Goal: Information Seeking & Learning: Learn about a topic

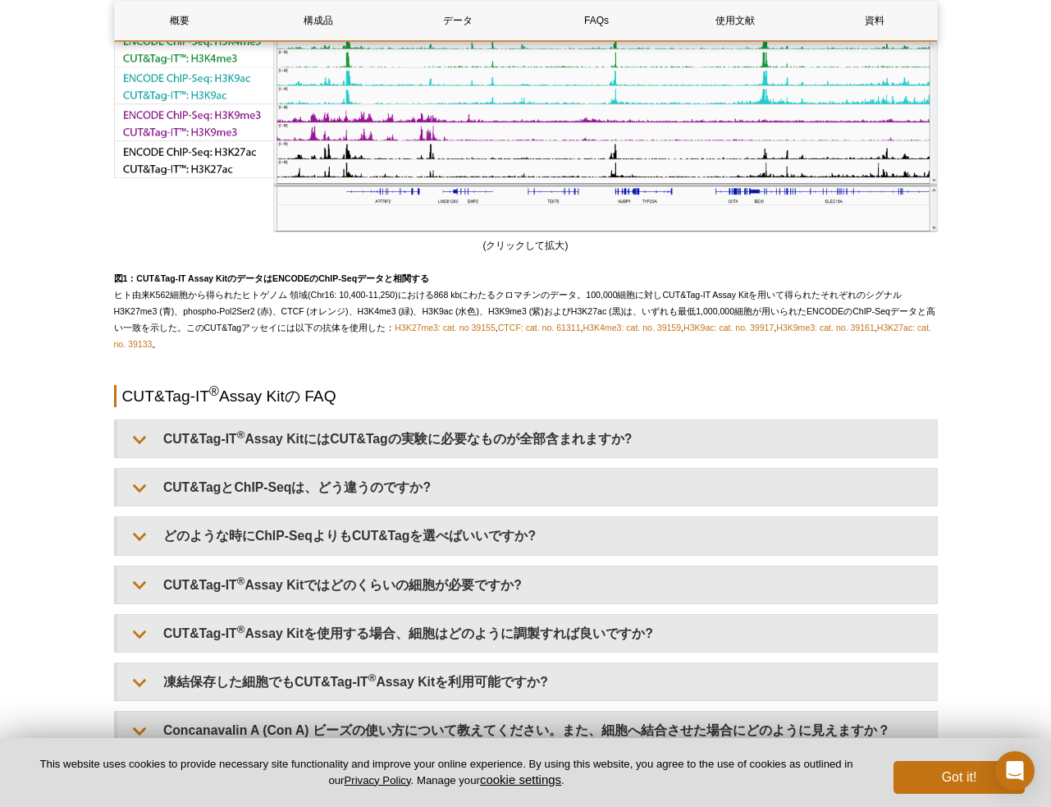
scroll to position [3294, 0]
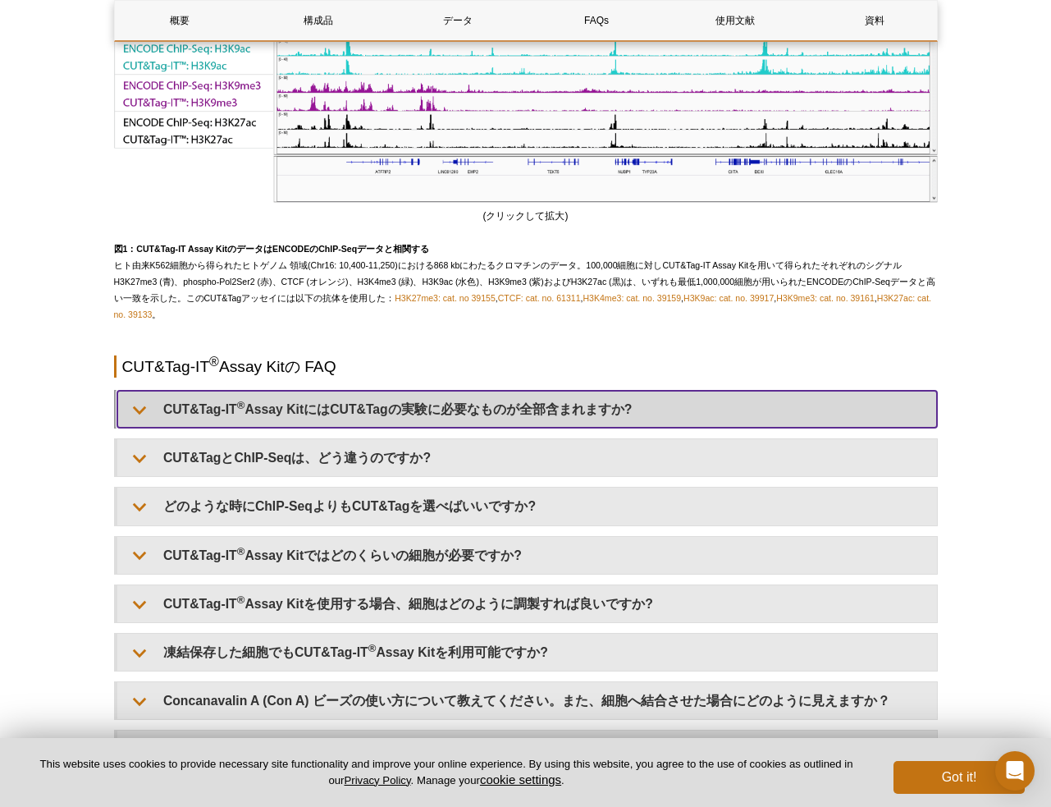
click at [511, 428] on summary "CUT&Tag-IT ® Assay KitにはCUT&Tagの実験に必要なものが全部含まれますか?" at bounding box center [527, 409] width 820 height 37
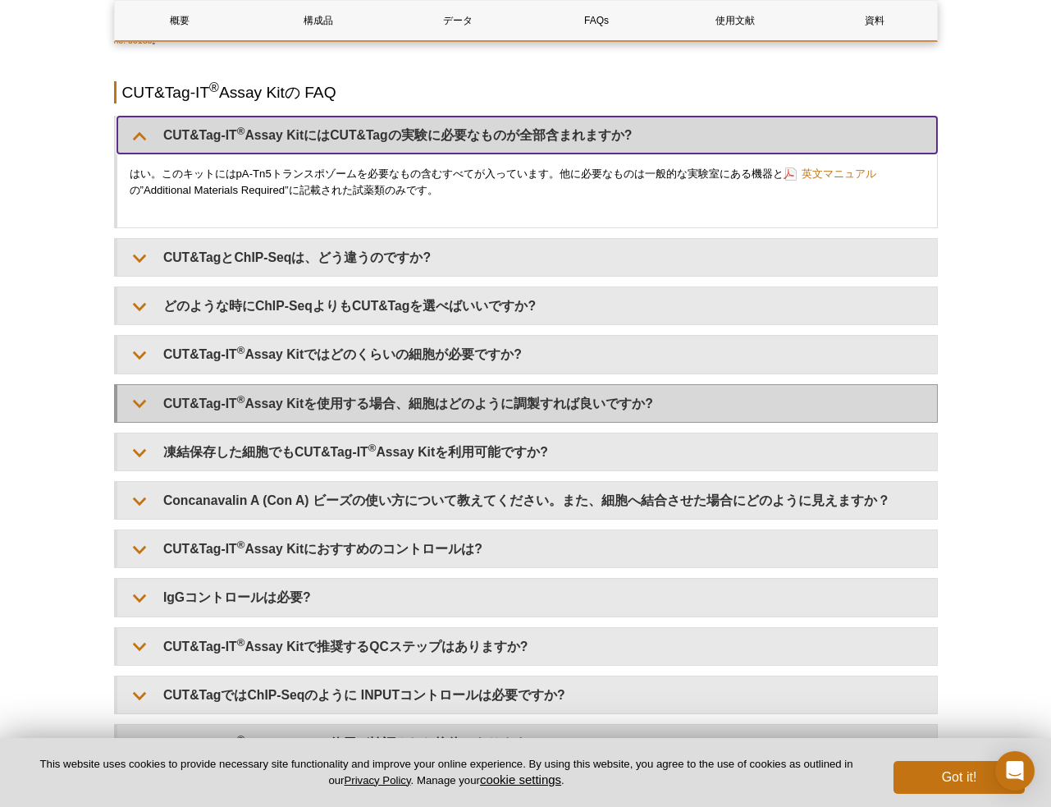
scroll to position [3580, 0]
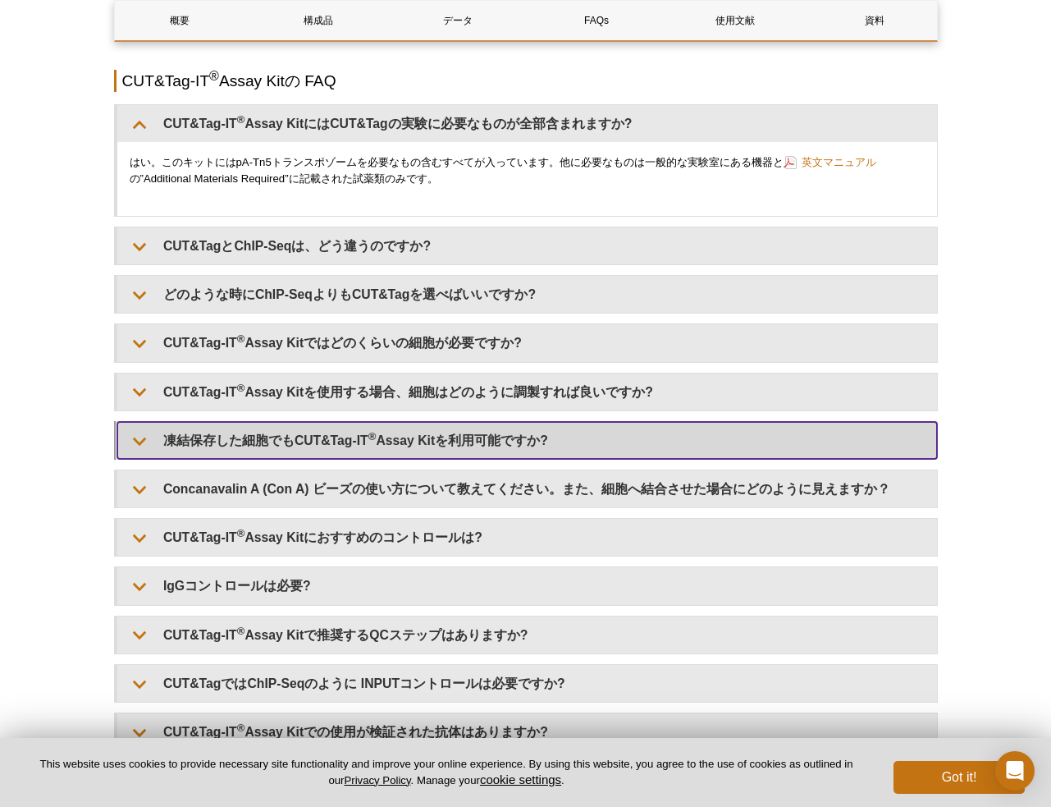
click at [461, 459] on summary "凍結保存した細胞でもCUT&Tag-IT ® Assay Kitを利用可能ですか?" at bounding box center [527, 440] width 820 height 37
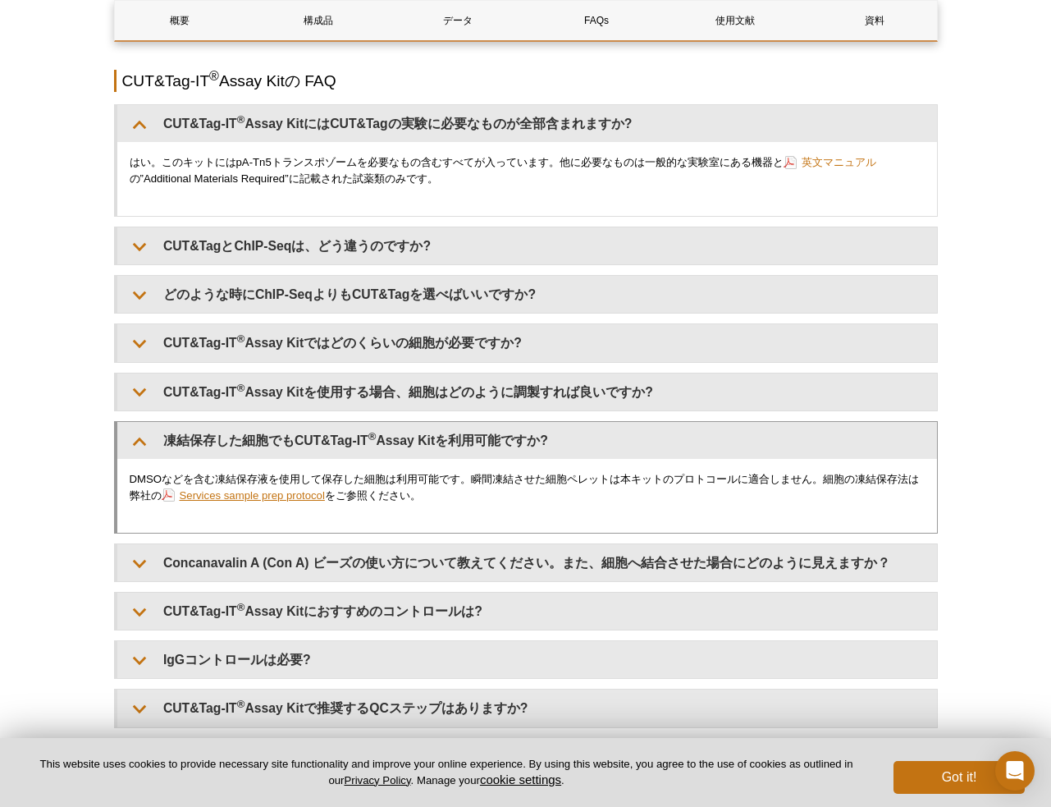
click at [295, 503] on link "Services sample prep protocol" at bounding box center [243, 496] width 163 height 16
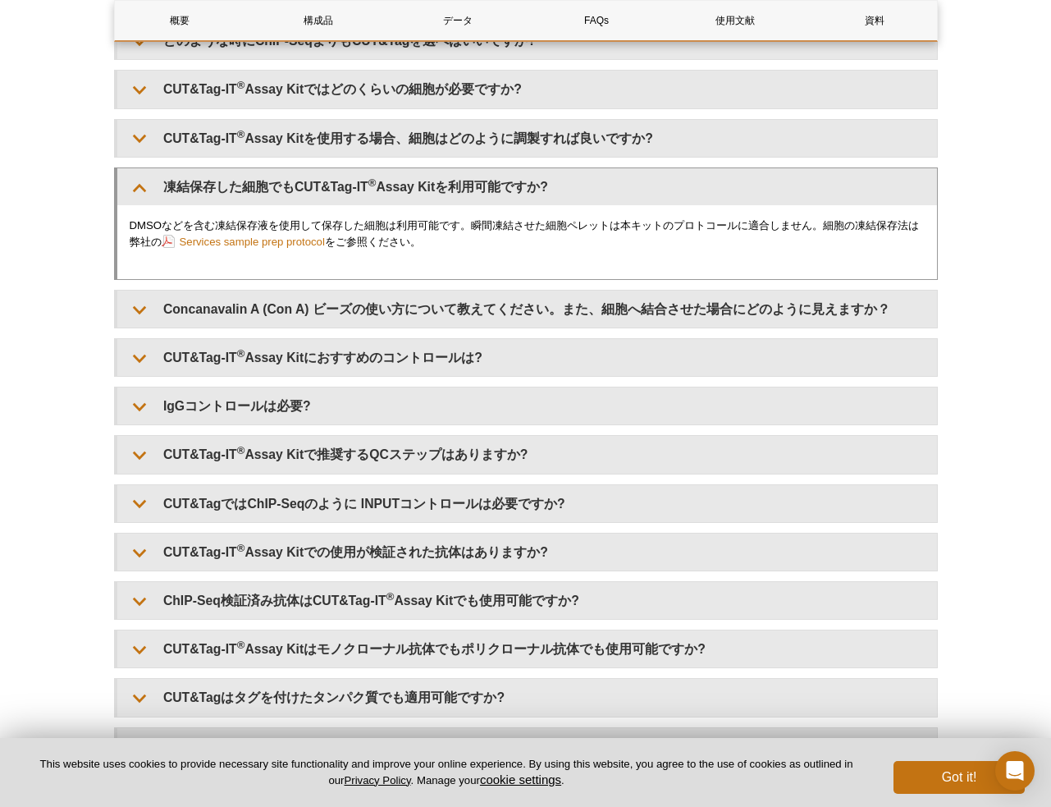
scroll to position [3838, 0]
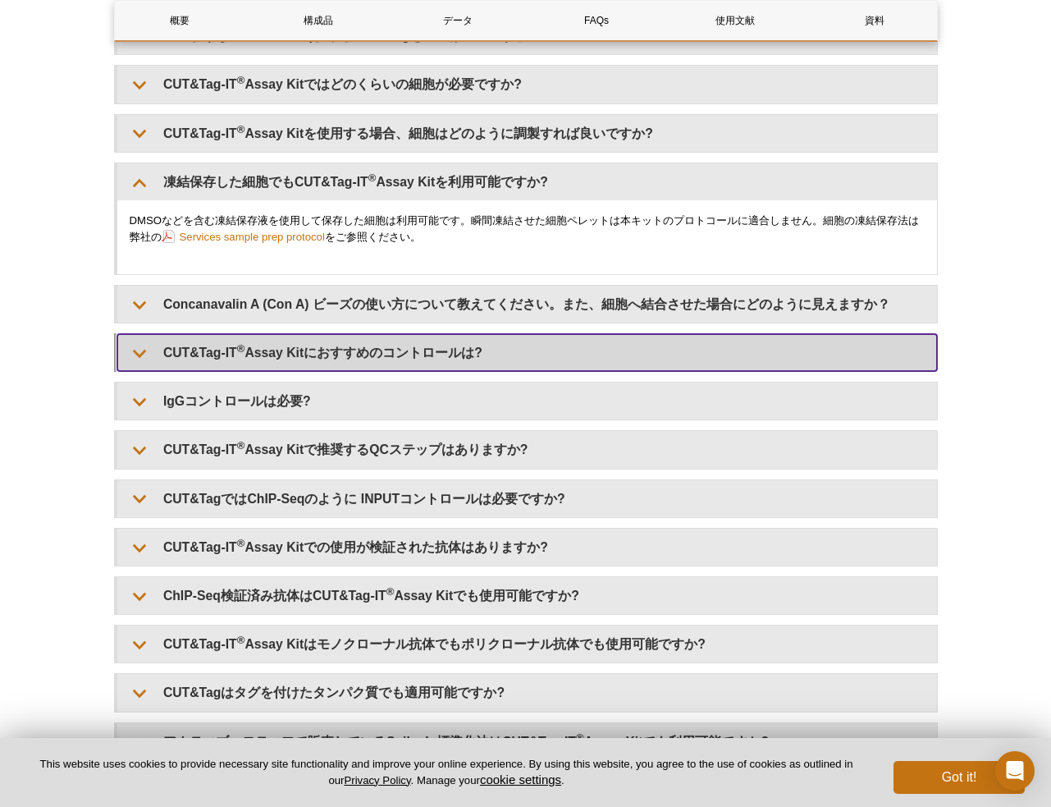
click at [308, 370] on summary "CUT&Tag-IT ® Assay Kitにおすすめのコントロールは?" at bounding box center [527, 352] width 820 height 37
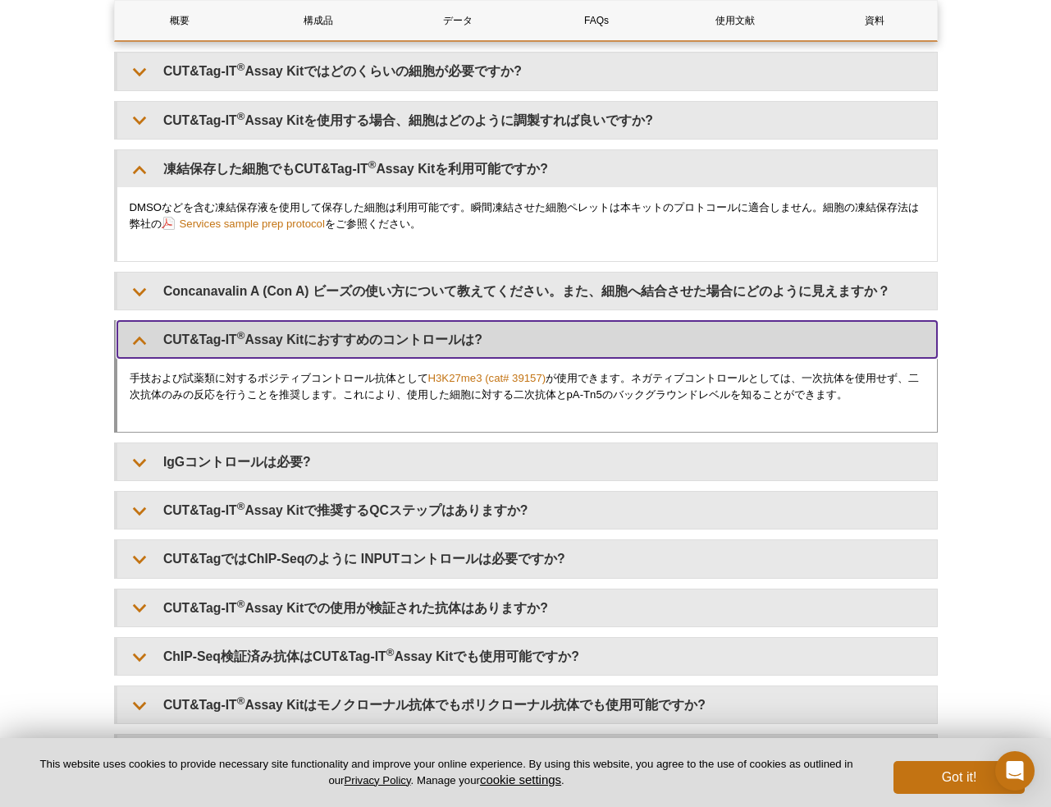
scroll to position [3852, 0]
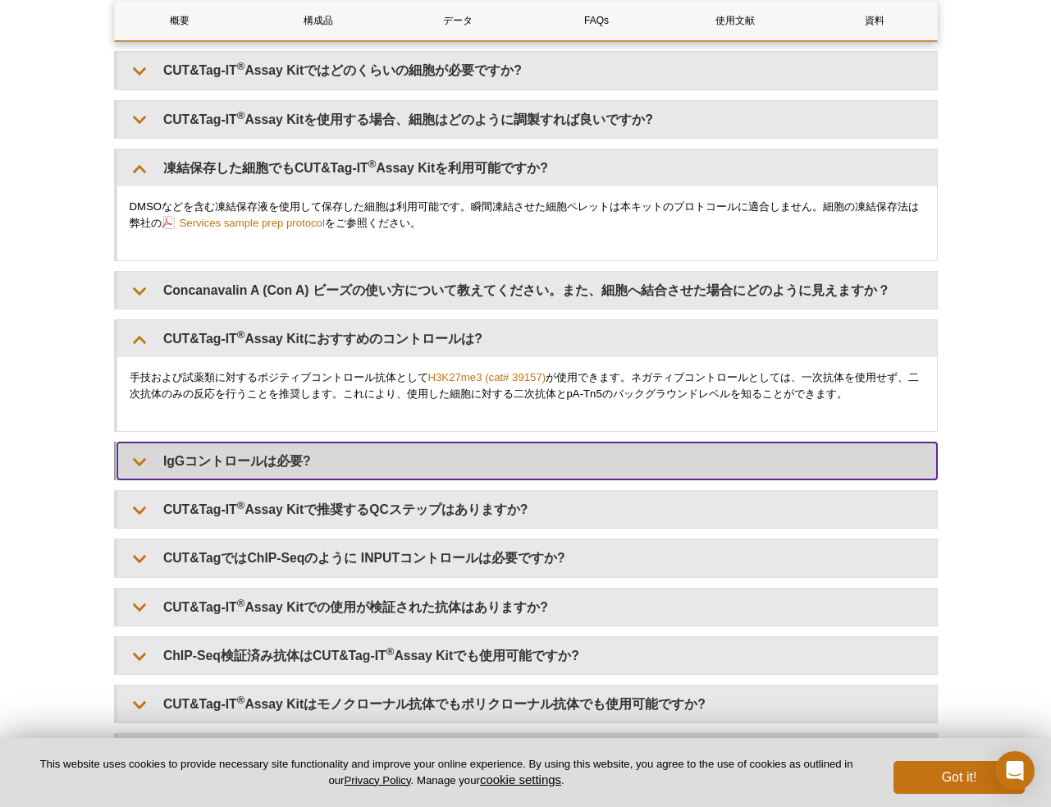
click at [268, 479] on summary "IgGコントロールは必要?" at bounding box center [527, 460] width 820 height 37
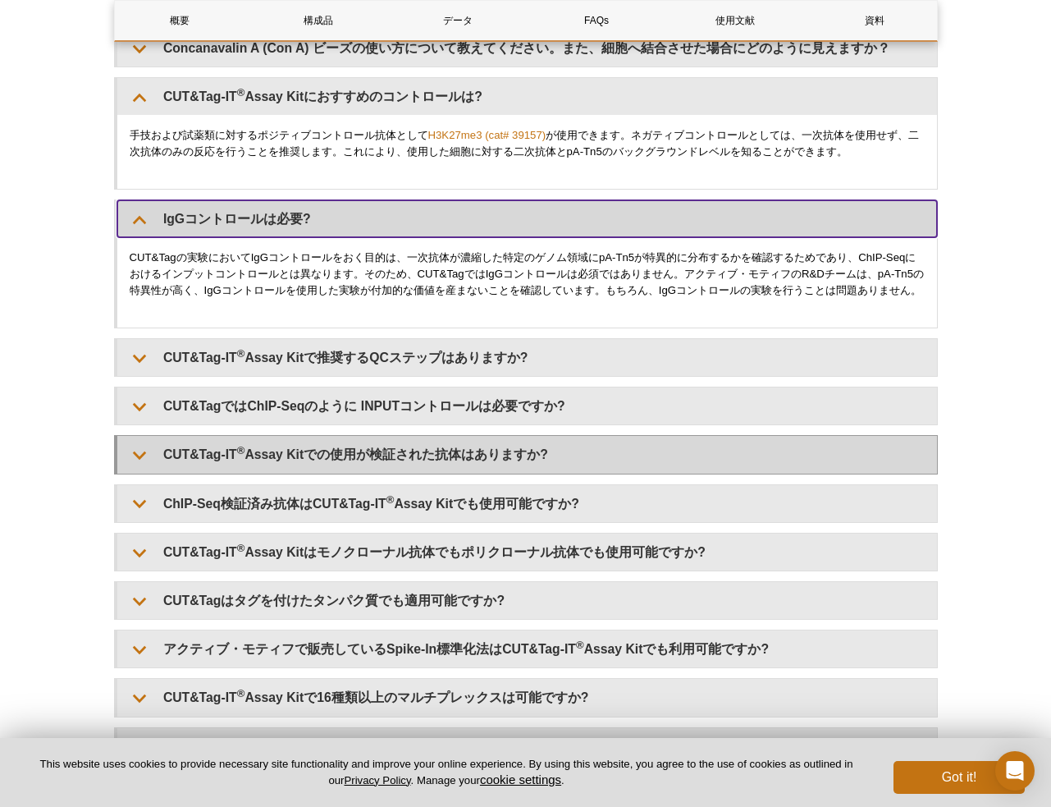
scroll to position [4095, 0]
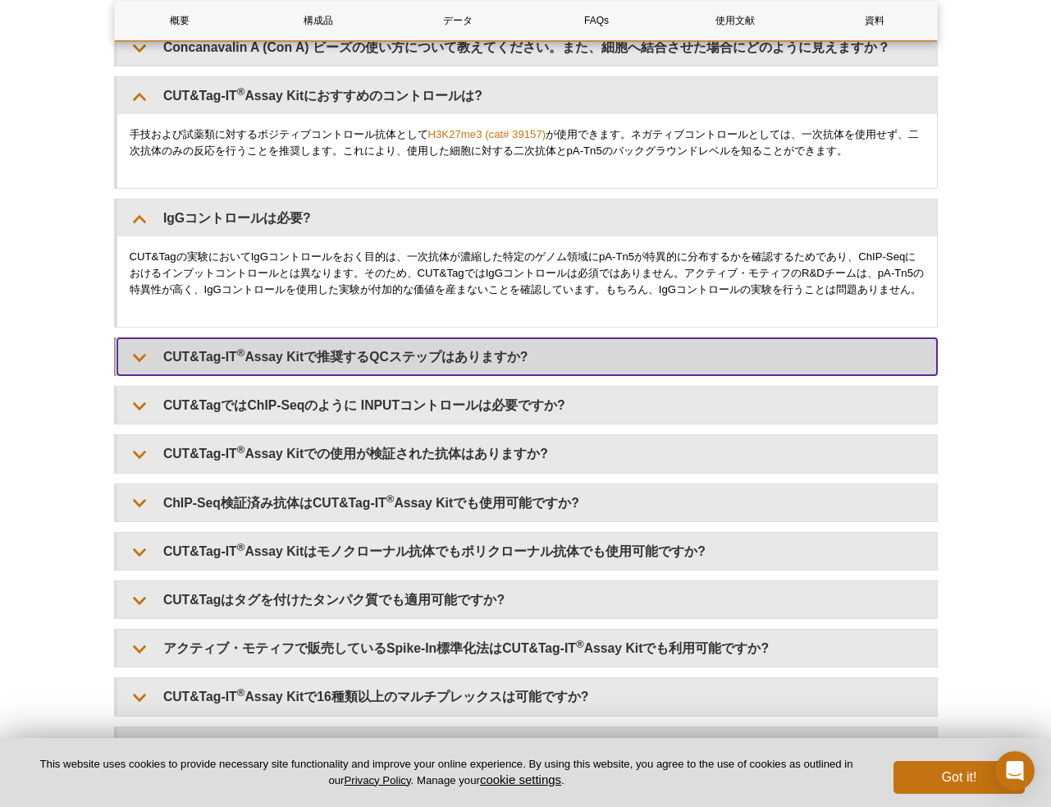
click at [455, 375] on summary "CUT&Tag-IT ® Assay Kitで推奨するQCステップはありますか?" at bounding box center [527, 356] width 820 height 37
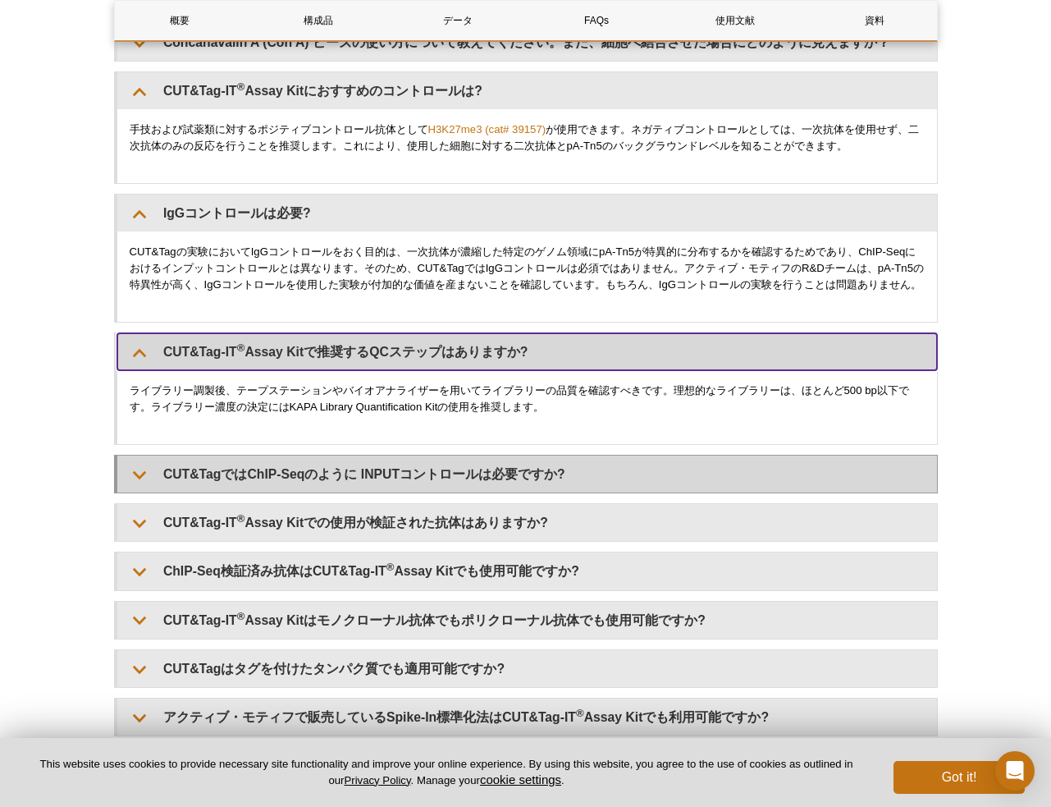
scroll to position [4108, 0]
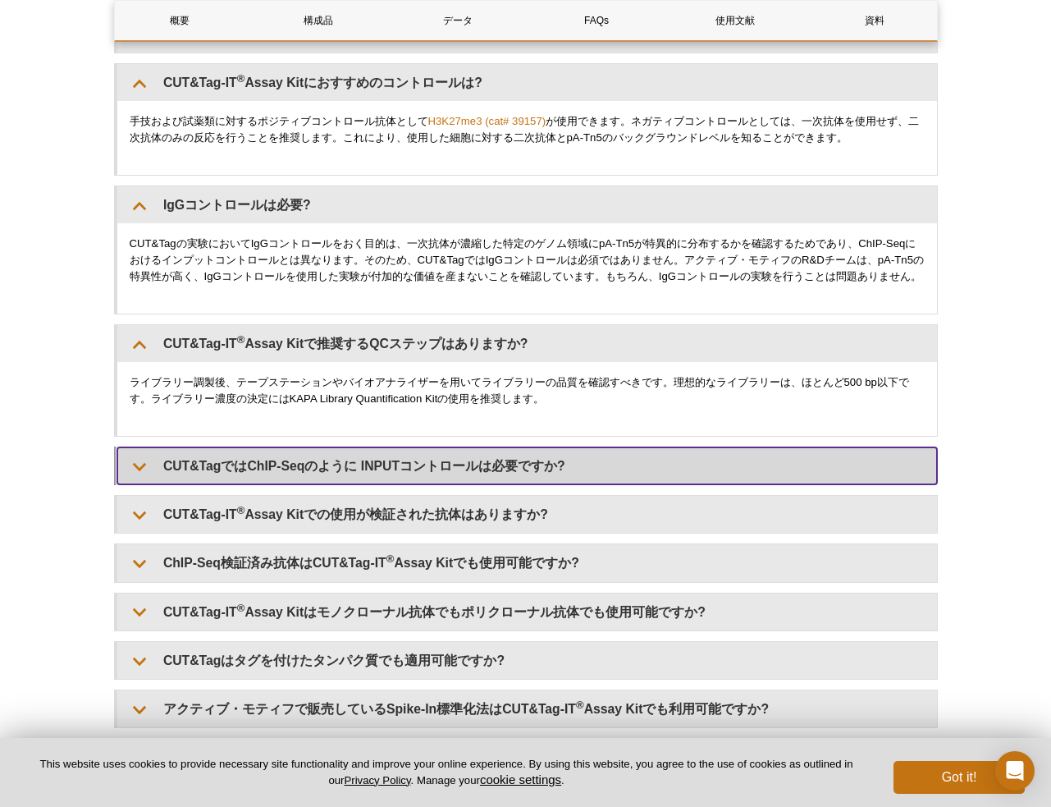
click at [371, 484] on summary "CUT&TagではChIP-Seqのように INPUTコントロールは必要ですか?" at bounding box center [527, 465] width 820 height 37
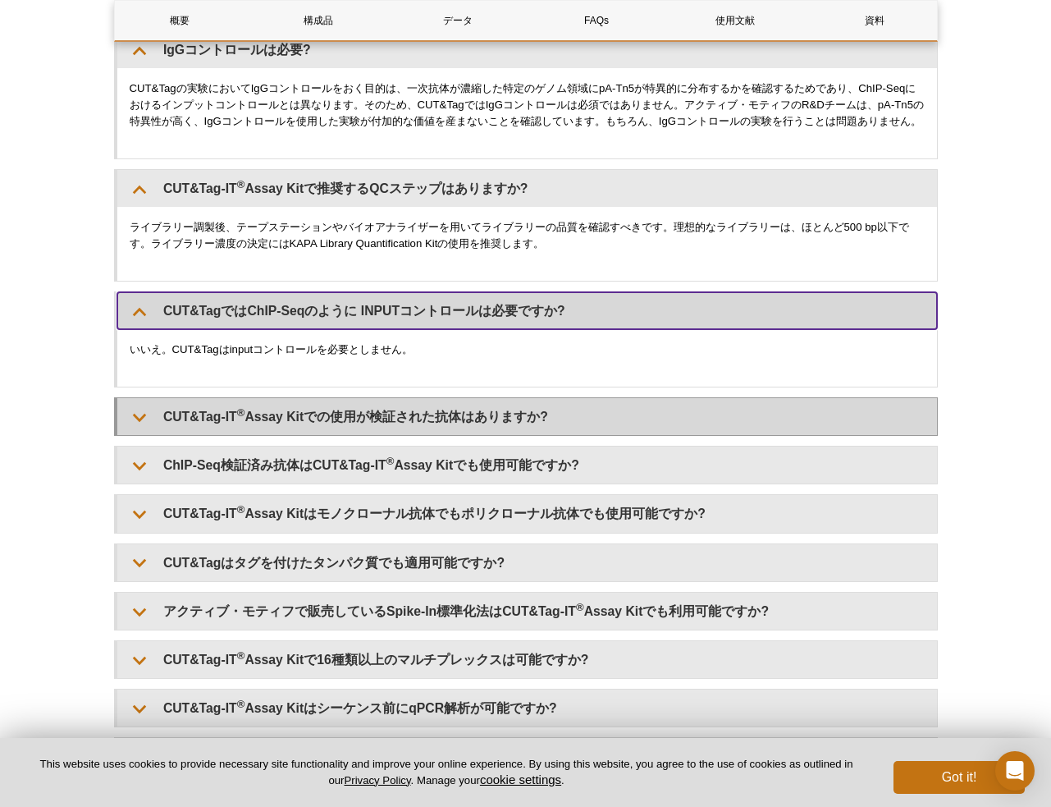
scroll to position [4264, 0]
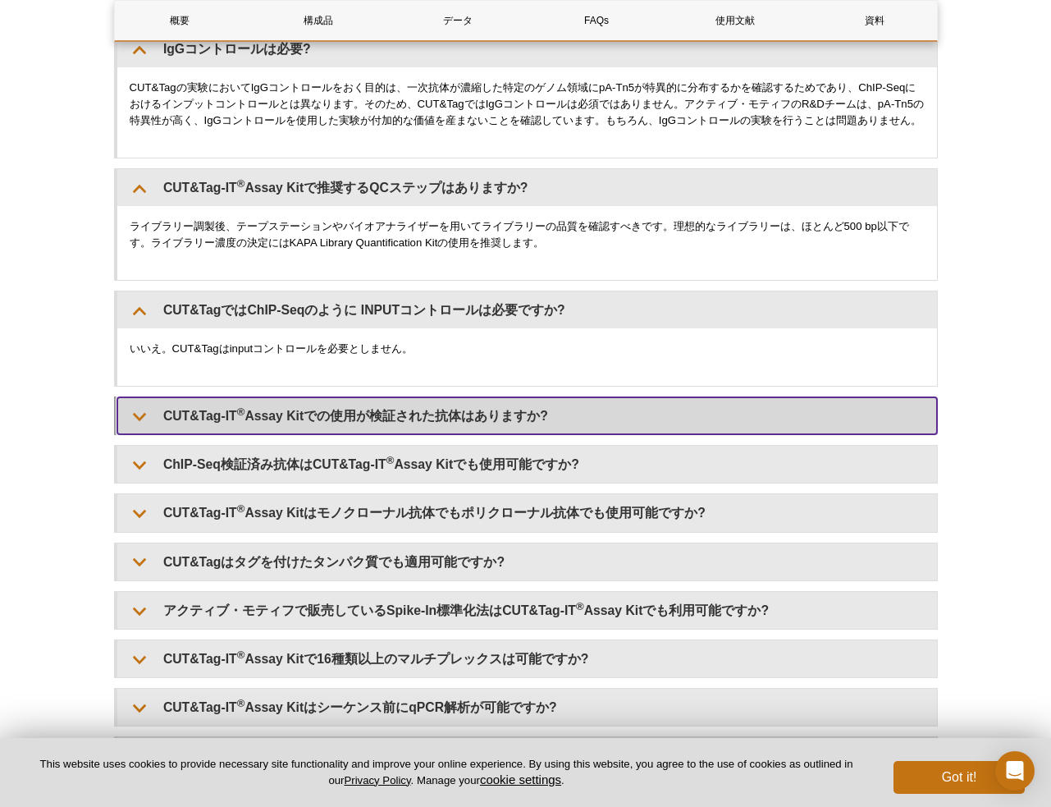
click at [310, 434] on summary "CUT&Tag-IT ® Assay Kitでの使用が検証された抗体はありますか?" at bounding box center [527, 415] width 820 height 37
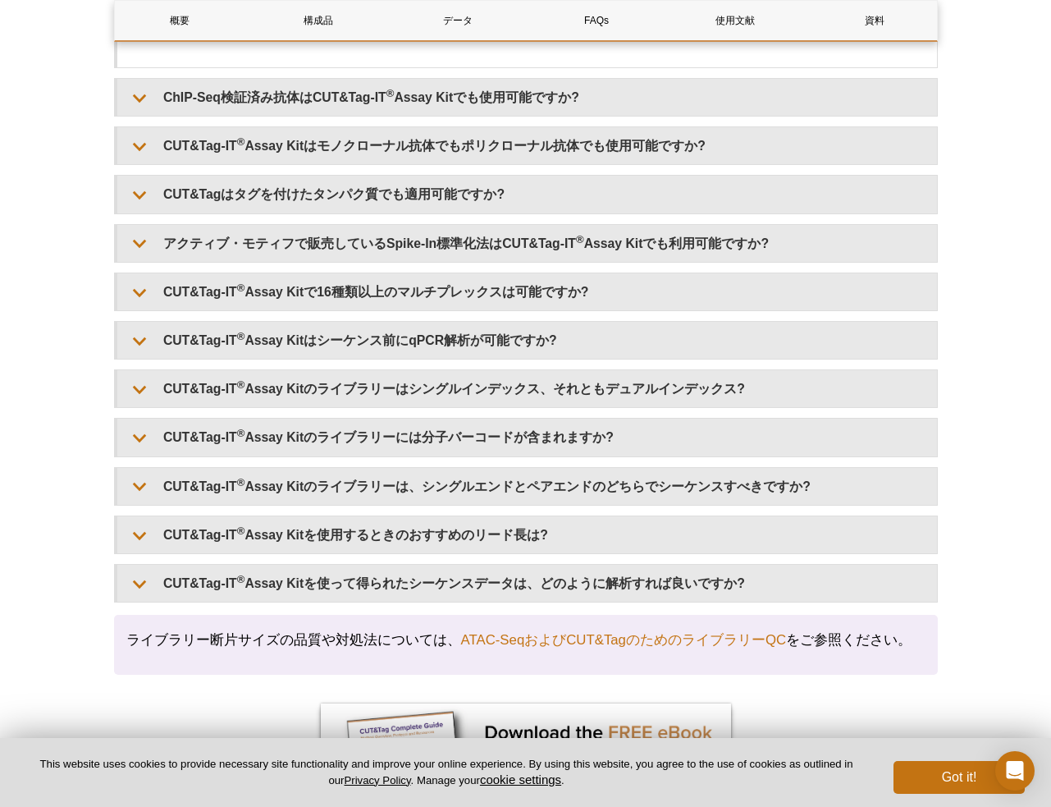
scroll to position [4693, 0]
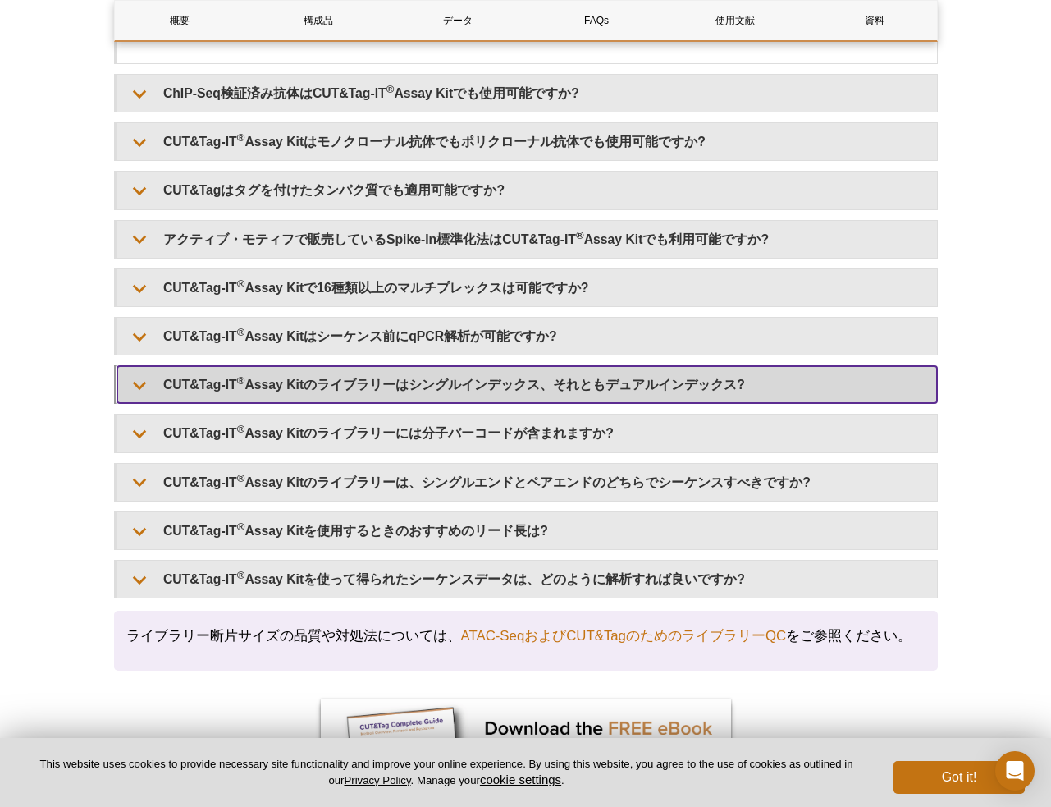
click at [370, 403] on summary "CUT&Tag-IT ® Assay Kitのライブラリーはシングルインデックス、それともデュアルインデックス?" at bounding box center [527, 384] width 820 height 37
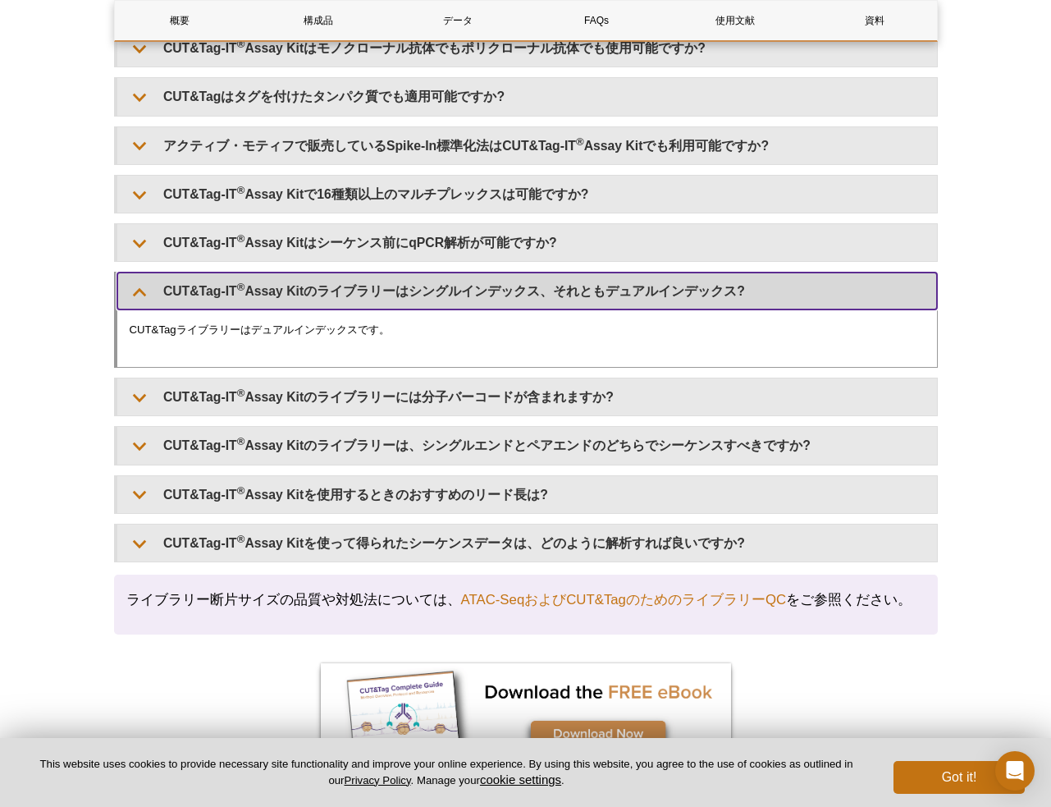
scroll to position [4848, 0]
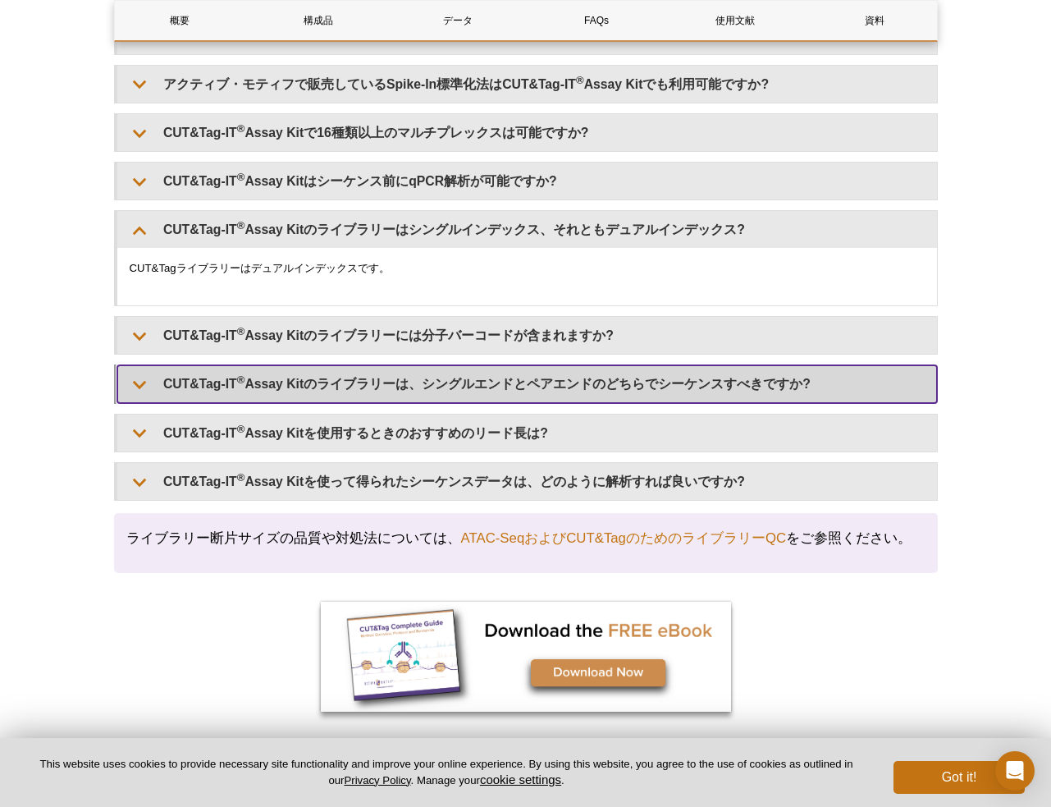
click at [512, 401] on summary "CUT&Tag-IT ® Assay Kitのライブラリーは、シングルエンドとペアエンドのどちらでシーケンスすべきですか?" at bounding box center [527, 383] width 820 height 37
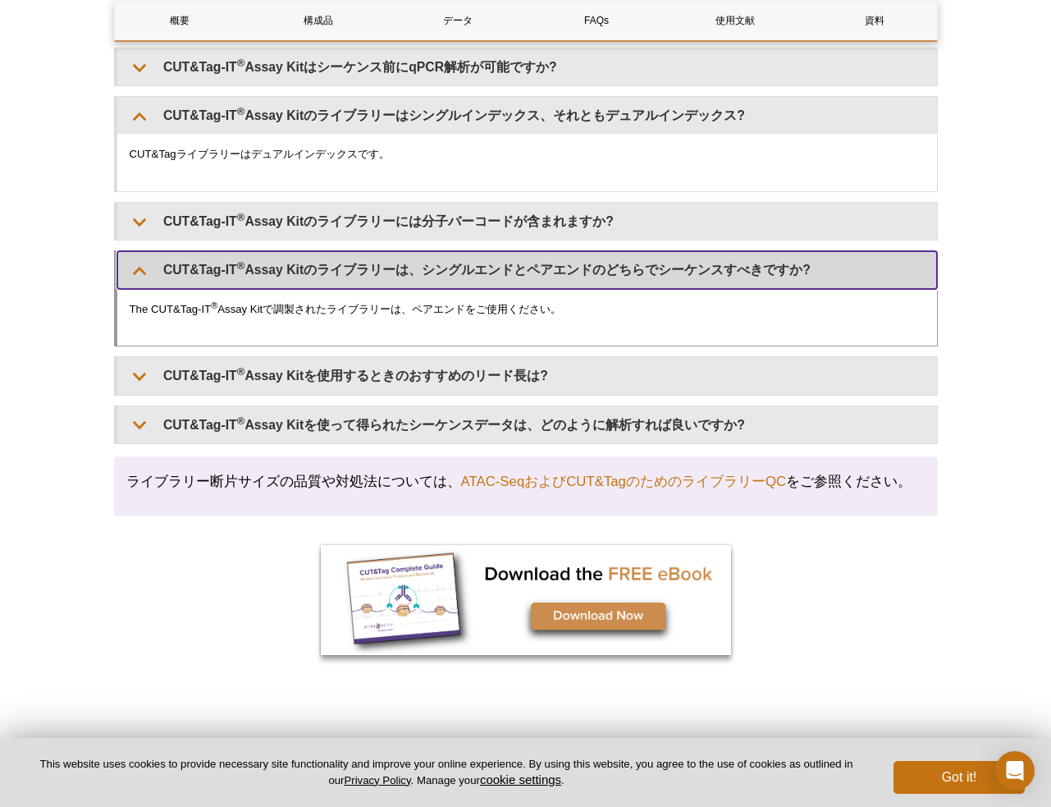
scroll to position [4978, 0]
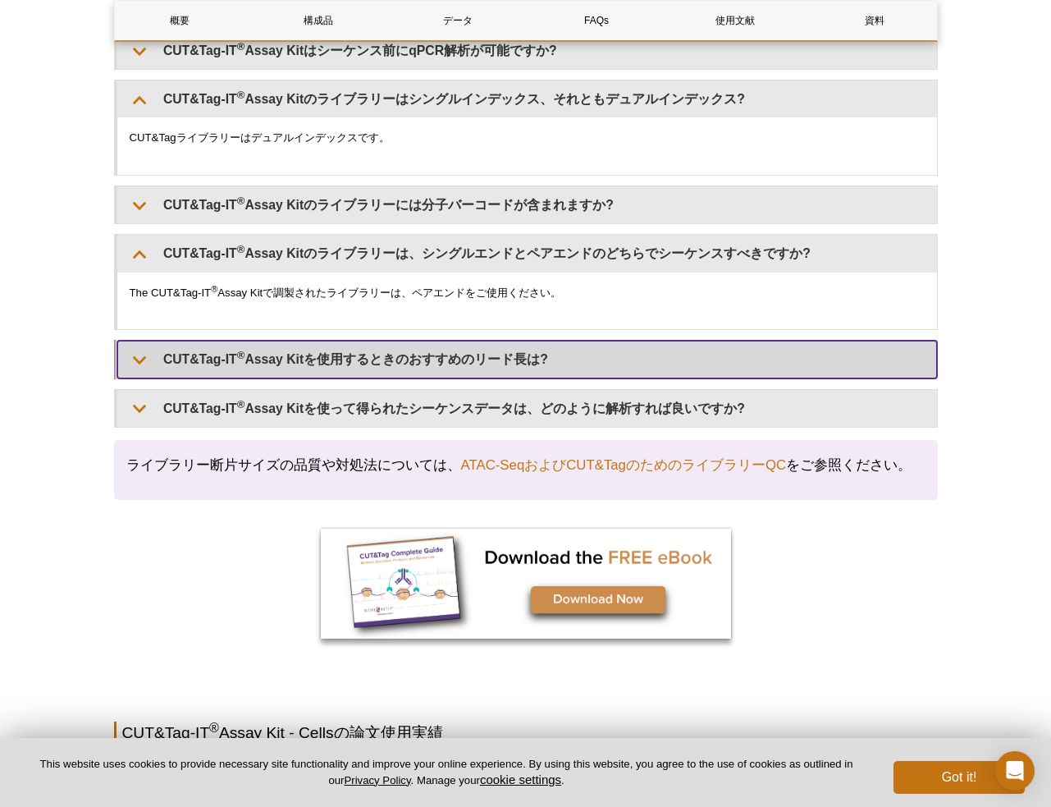
click at [466, 378] on summary "CUT&Tag-IT ® Assay Kitを使用するときのおすすめのリード長は?" at bounding box center [527, 359] width 820 height 37
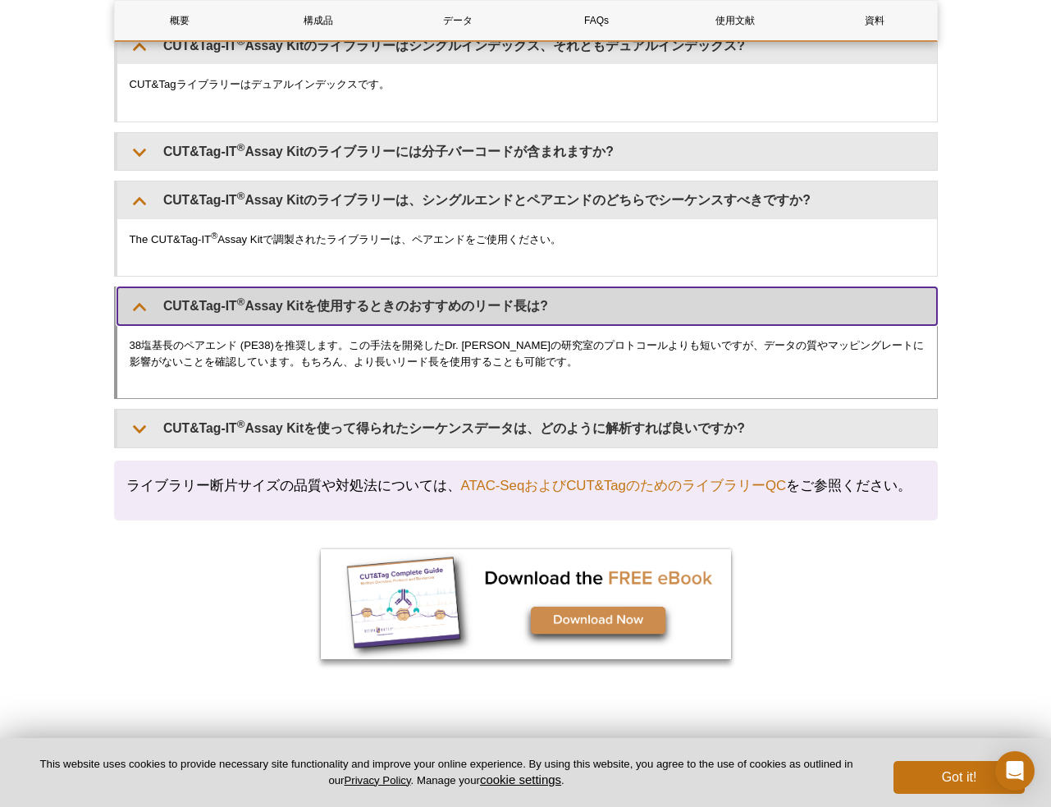
scroll to position [5037, 0]
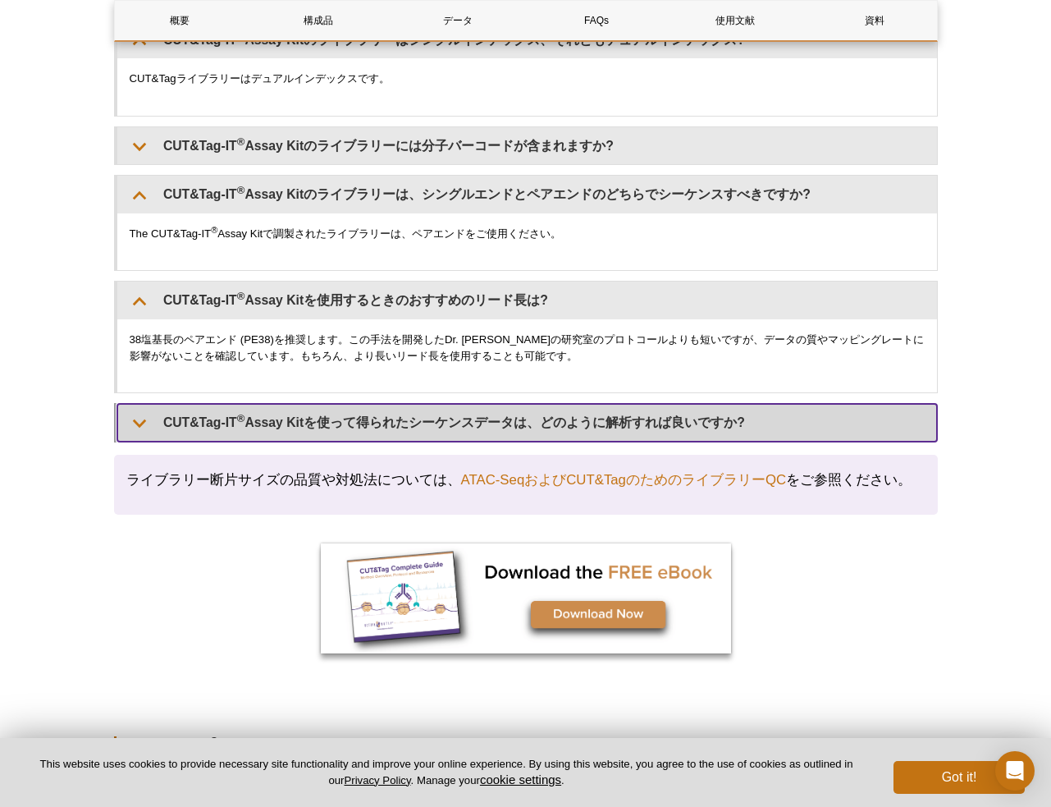
click at [403, 441] on summary "CUT&Tag-IT ® Assay Kitを使って得られたシーケンスデータは、どのように解析すれば良いですか?" at bounding box center [527, 422] width 820 height 37
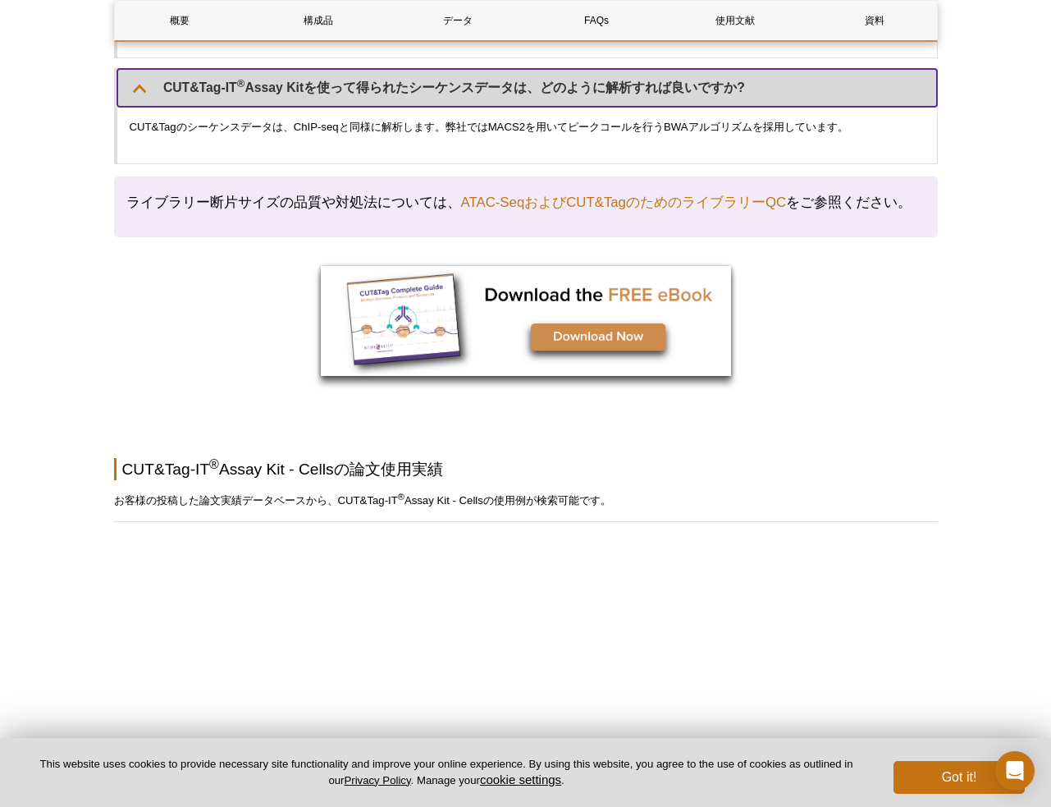
scroll to position [5403, 0]
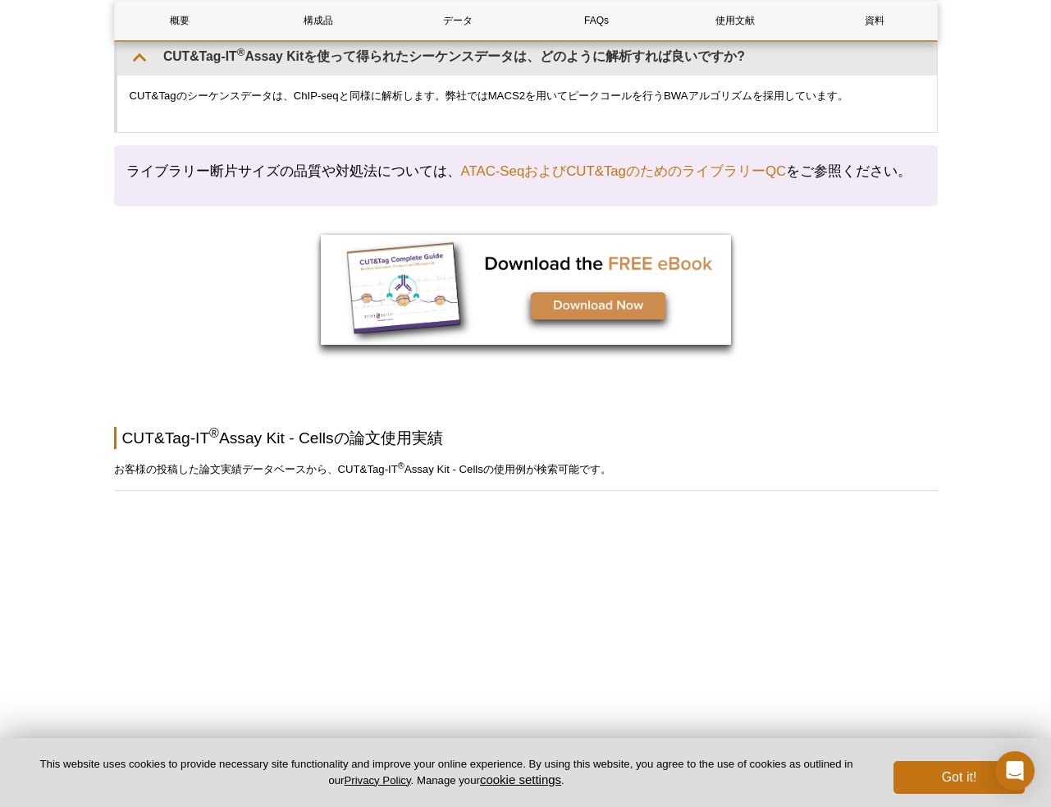
click at [617, 314] on img at bounding box center [526, 290] width 410 height 110
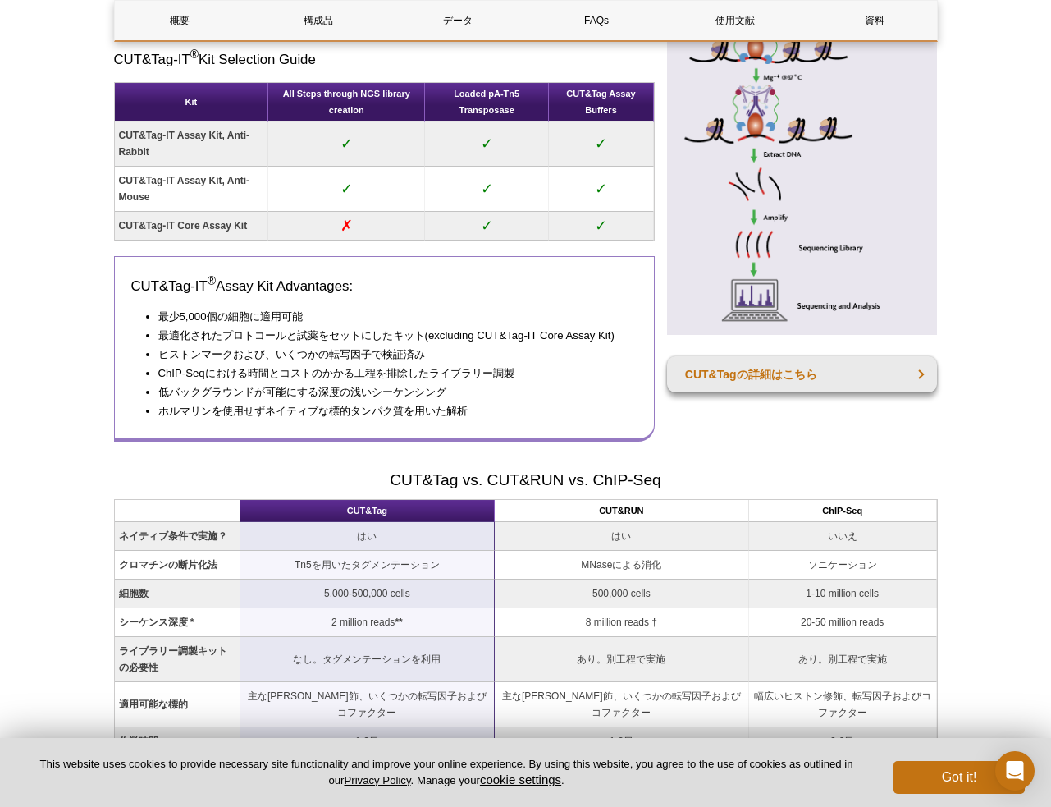
scroll to position [969, 0]
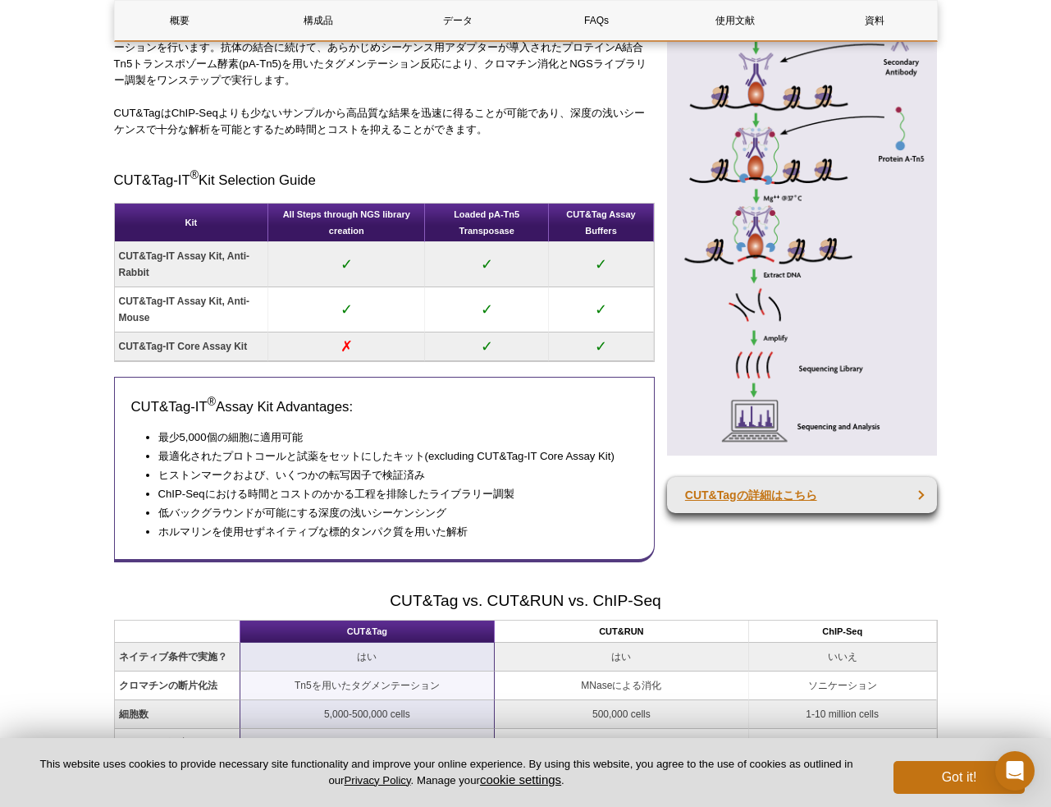
click at [841, 513] on link "CUT&Tagの詳細はこちら" at bounding box center [802, 495] width 271 height 36
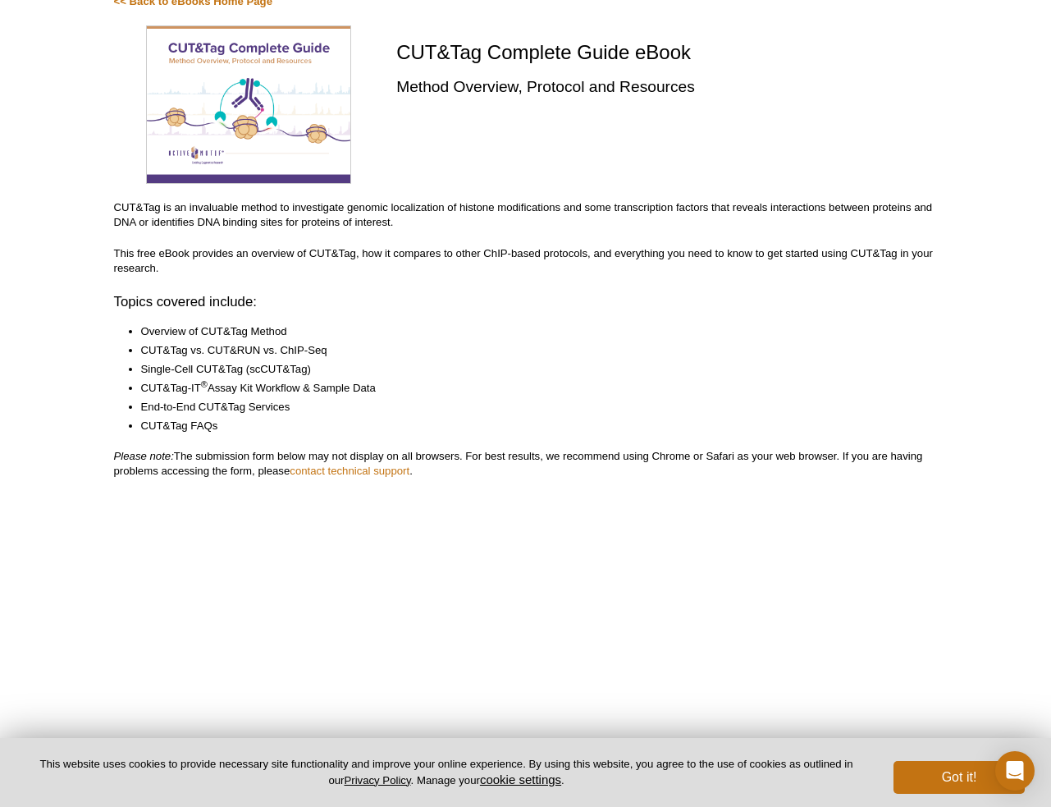
scroll to position [144, 0]
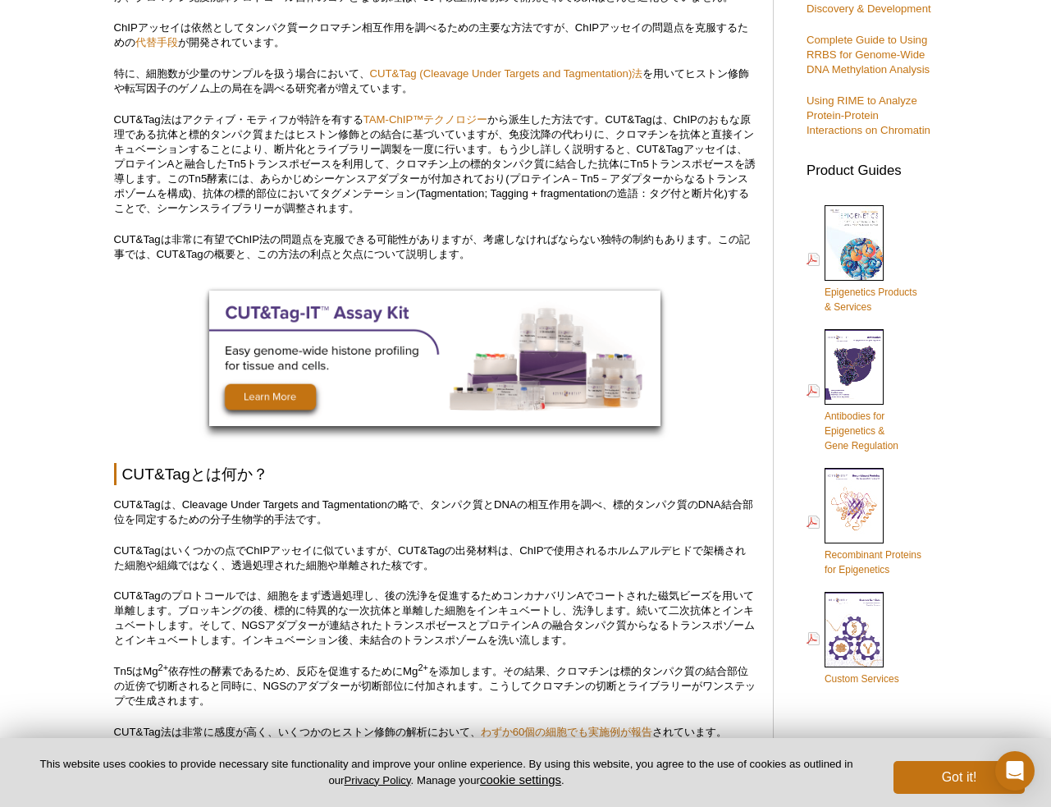
scroll to position [551, 0]
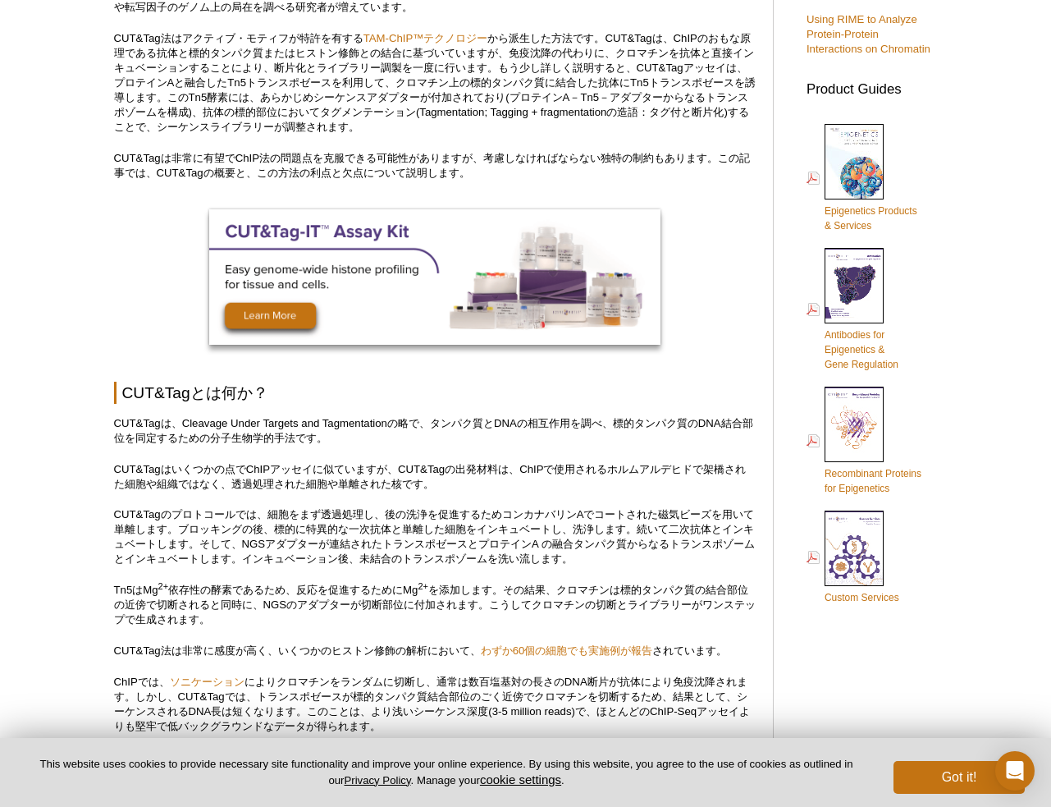
drag, startPoint x: 928, startPoint y: 774, endPoint x: 875, endPoint y: 749, distance: 58.4
click at [927, 773] on button "Got it!" at bounding box center [959, 777] width 131 height 33
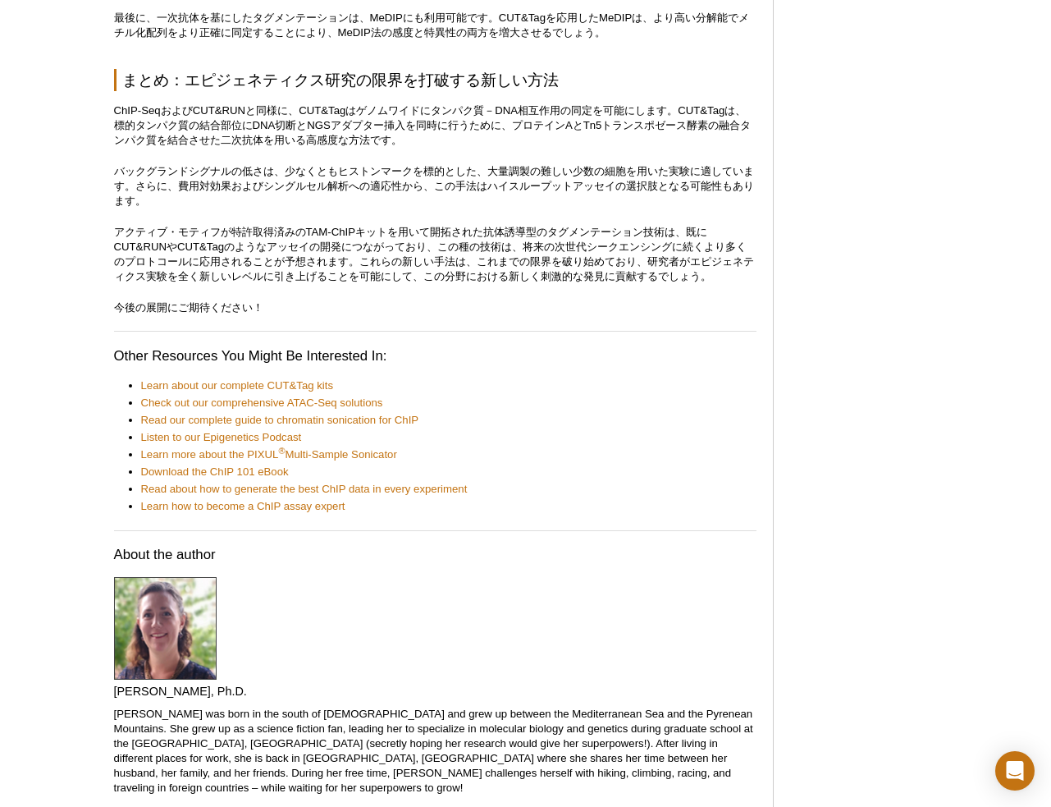
scroll to position [7209, 0]
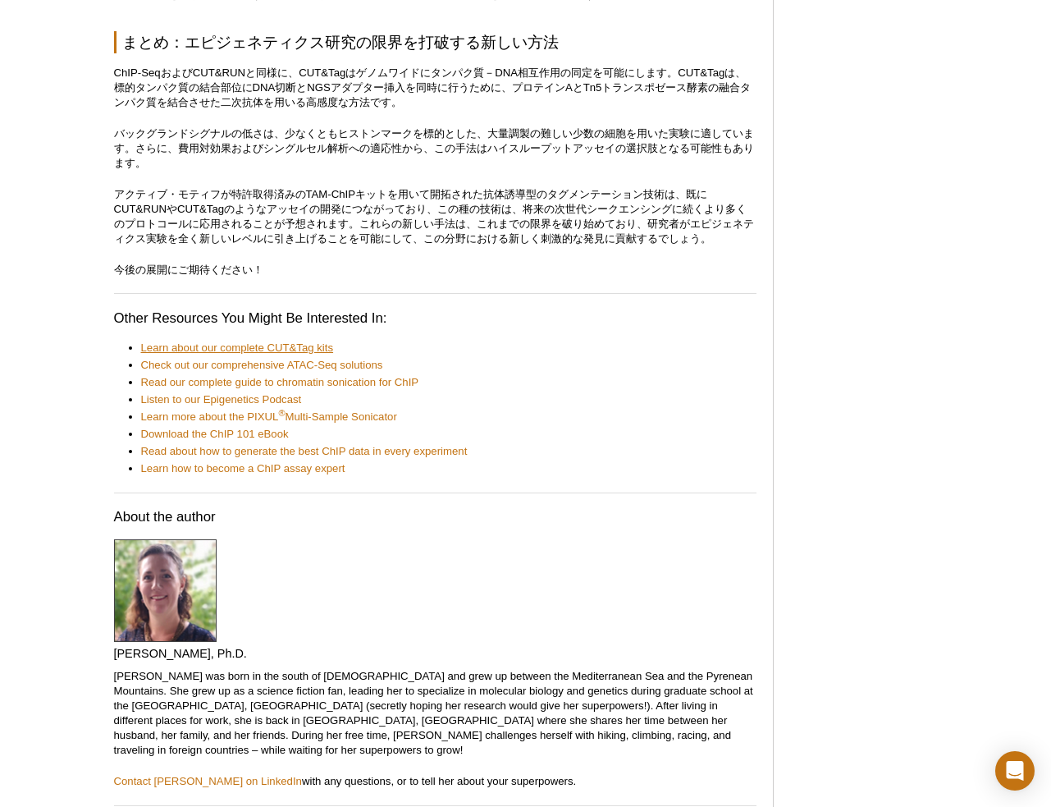
click at [272, 341] on link "Learn about our complete CUT&Tag kits" at bounding box center [237, 348] width 193 height 15
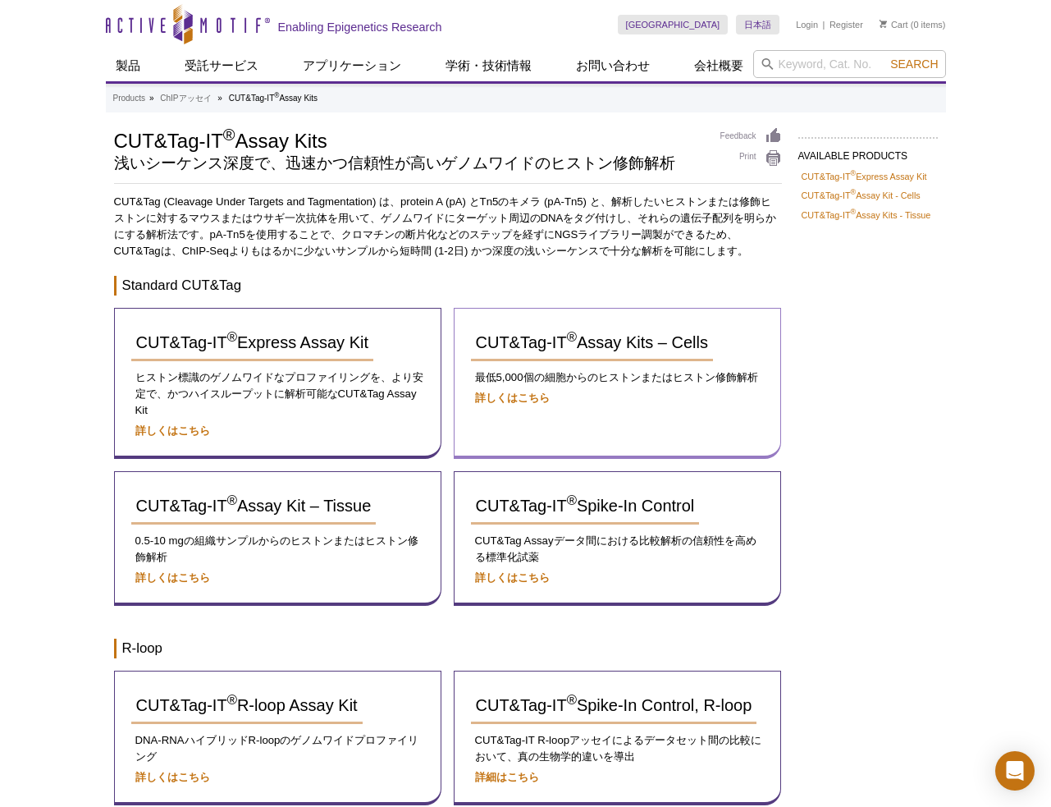
click at [511, 405] on div "CUT&Tag-IT ® Assay Kits – Cells 最低5,000個の細胞からのヒストンまたはヒストン修飾解析 詳しくはこちら" at bounding box center [618, 383] width 328 height 151
click at [512, 401] on strong "詳しくはこちら" at bounding box center [512, 398] width 75 height 12
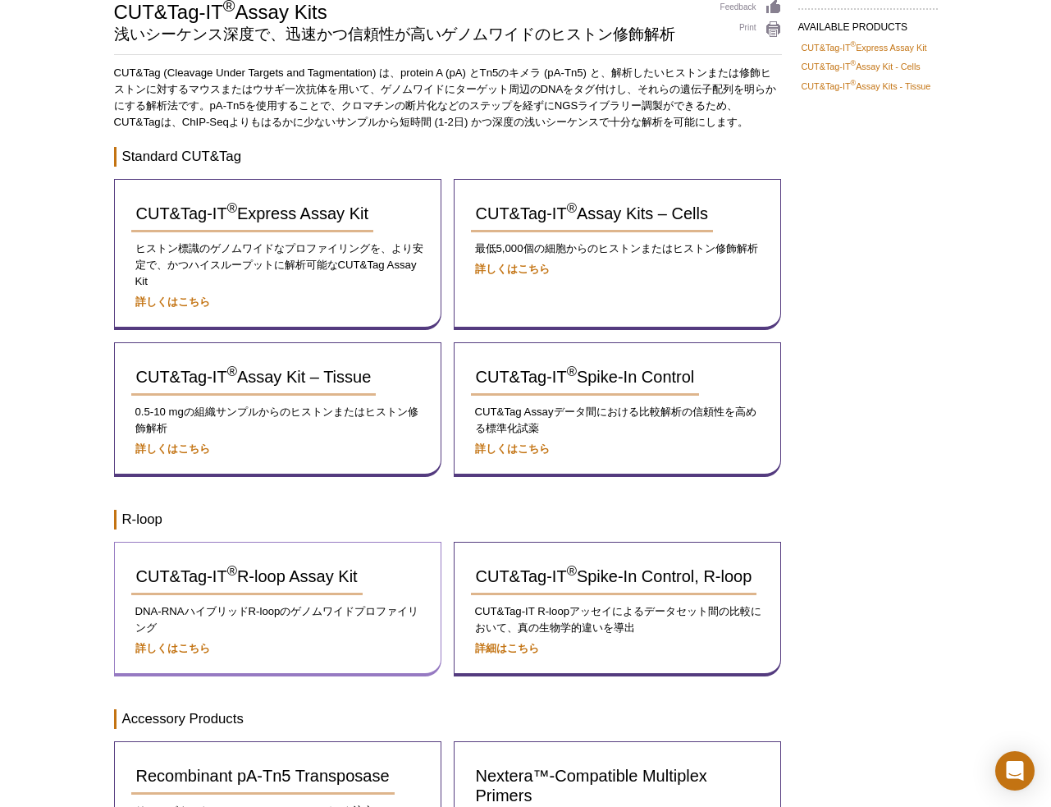
scroll to position [53, 0]
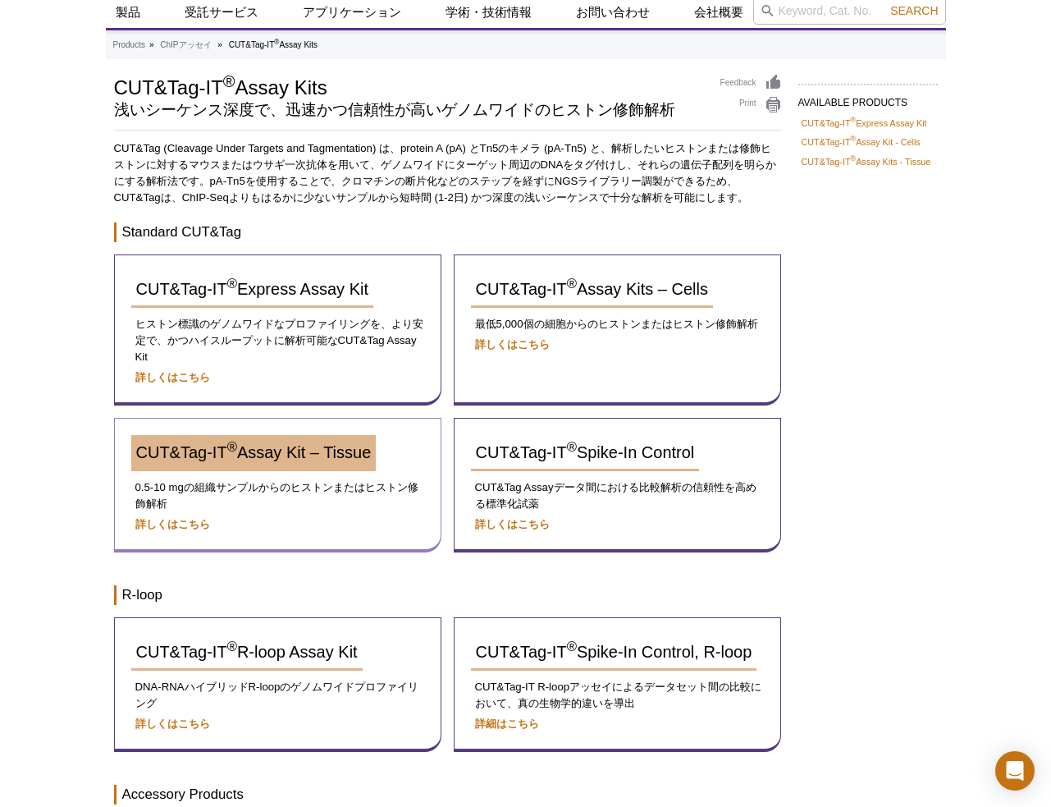
click at [258, 451] on span "CUT&Tag-IT ® Assay Kit – Tissue" at bounding box center [254, 452] width 236 height 18
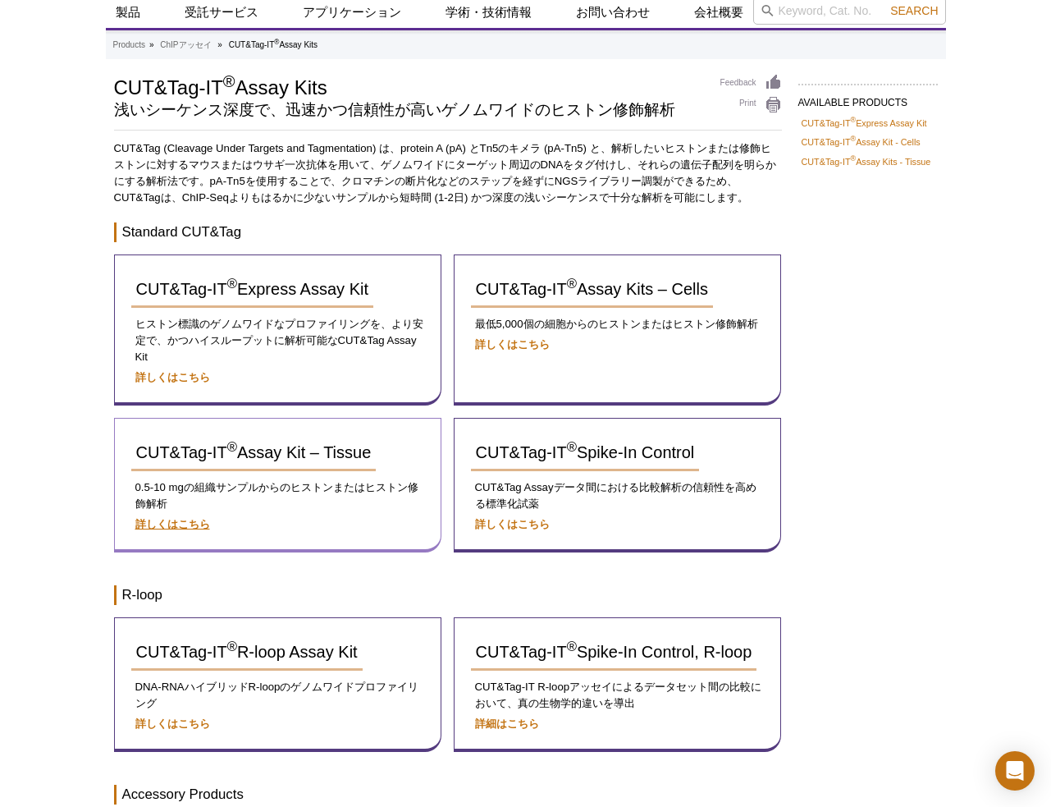
click at [181, 518] on strong "詳しくはこちら" at bounding box center [172, 524] width 75 height 12
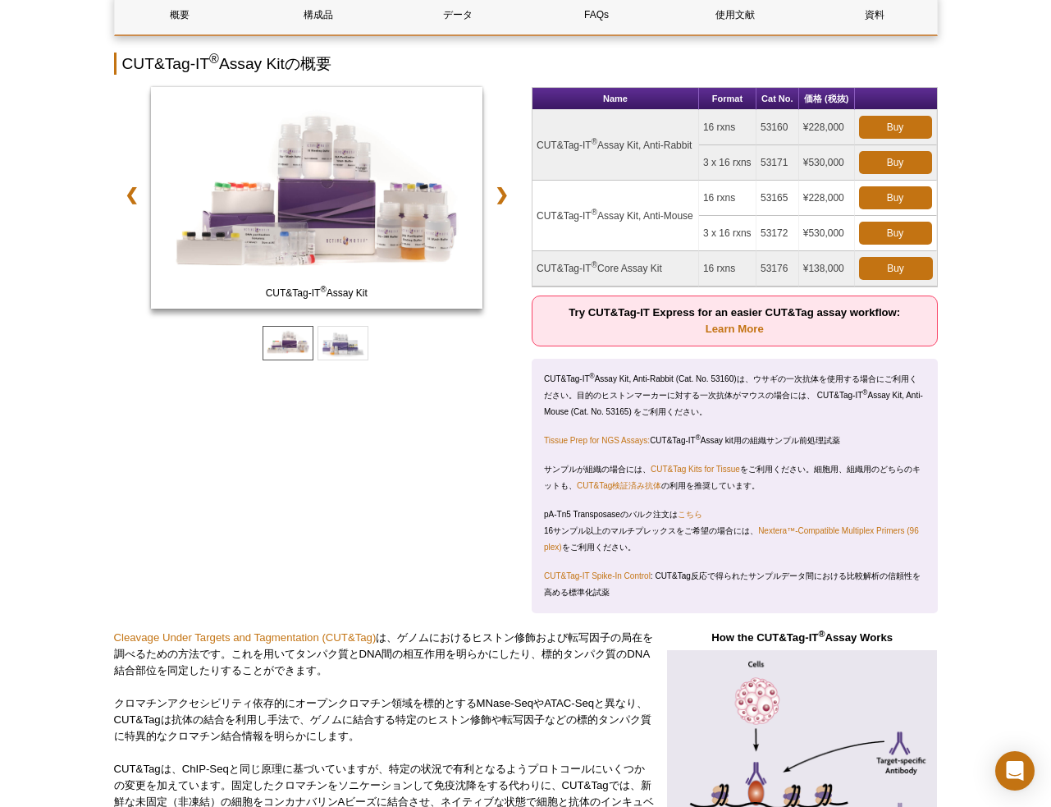
scroll to position [204, 0]
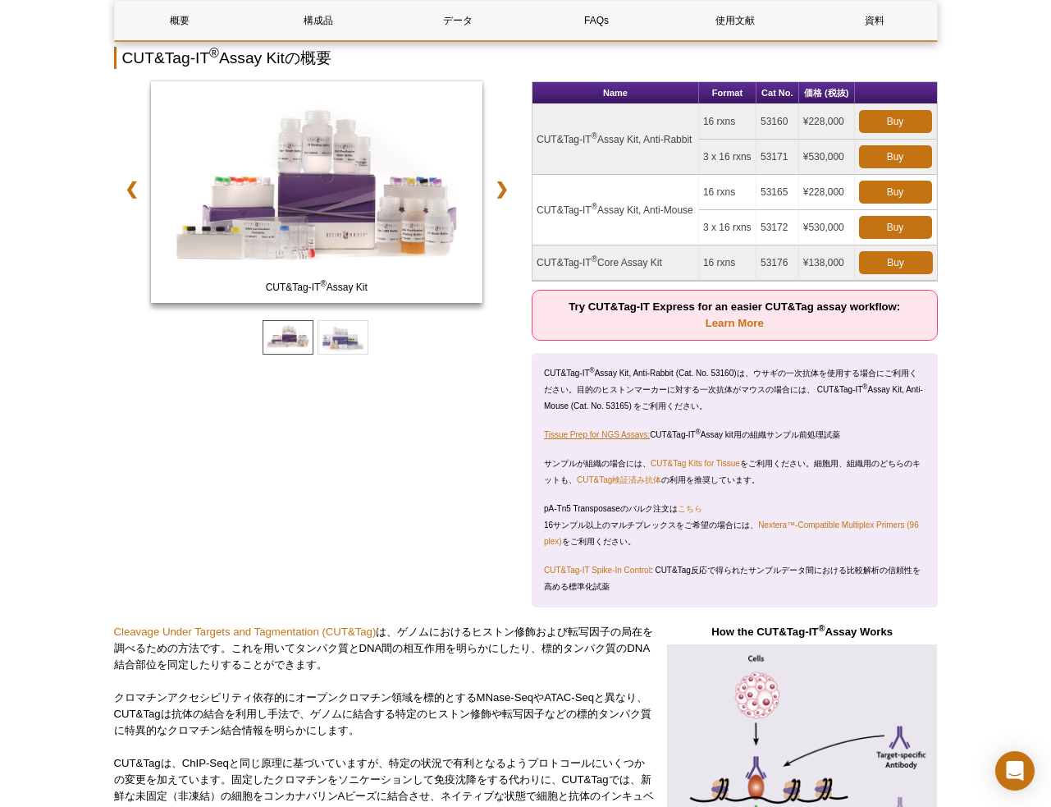
click at [584, 439] on link "Tissue Prep for NGS Assays:" at bounding box center [597, 434] width 106 height 9
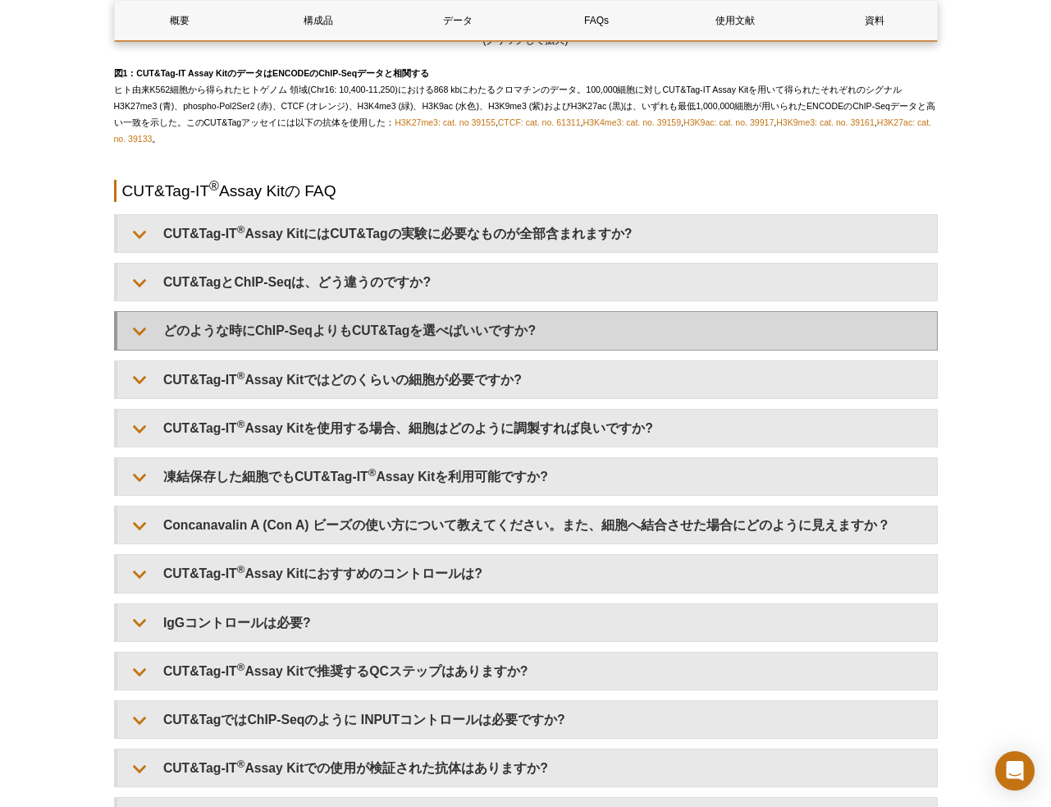
scroll to position [3470, 0]
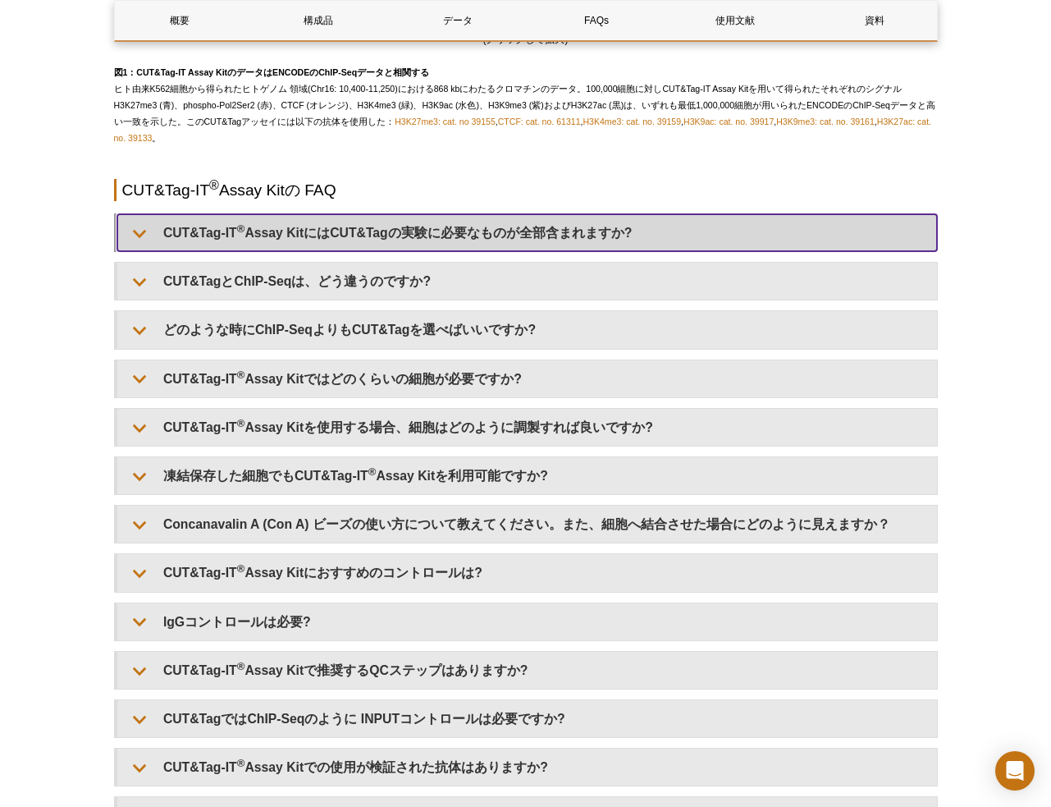
click at [492, 251] on summary "CUT&Tag-IT ® Assay KitにはCUT&Tagの実験に必要なものが全部含まれますか?" at bounding box center [527, 232] width 820 height 37
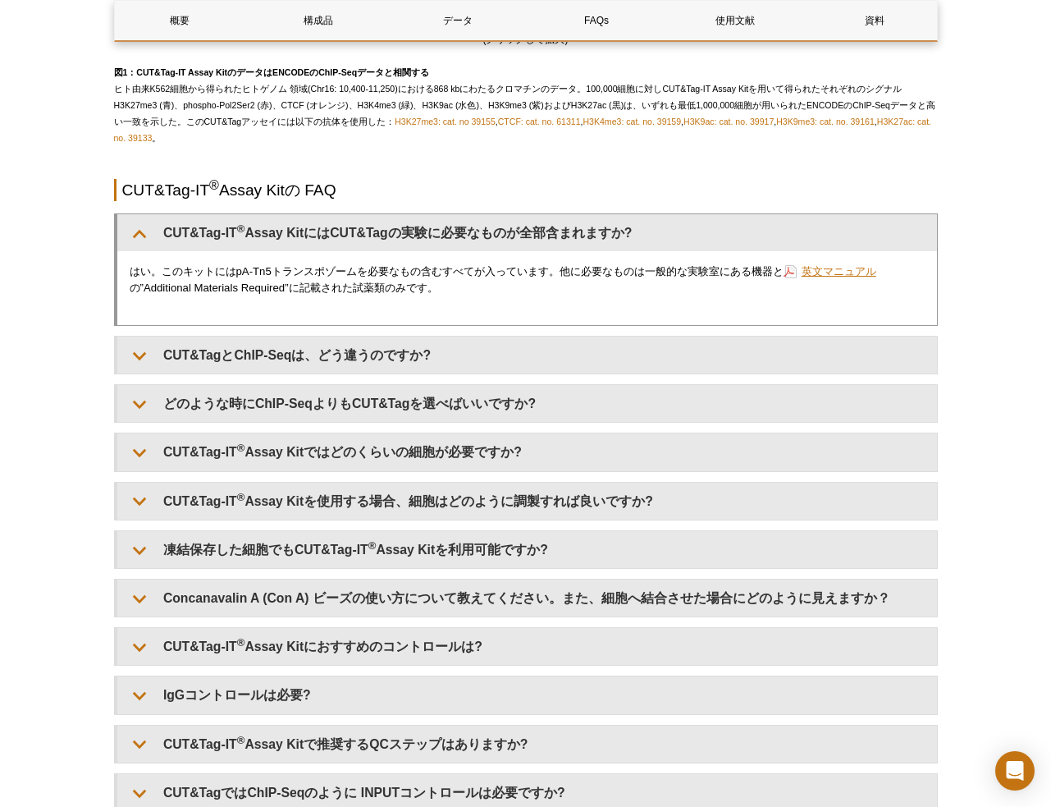
click at [807, 279] on link "英文マニュアル" at bounding box center [830, 271] width 93 height 16
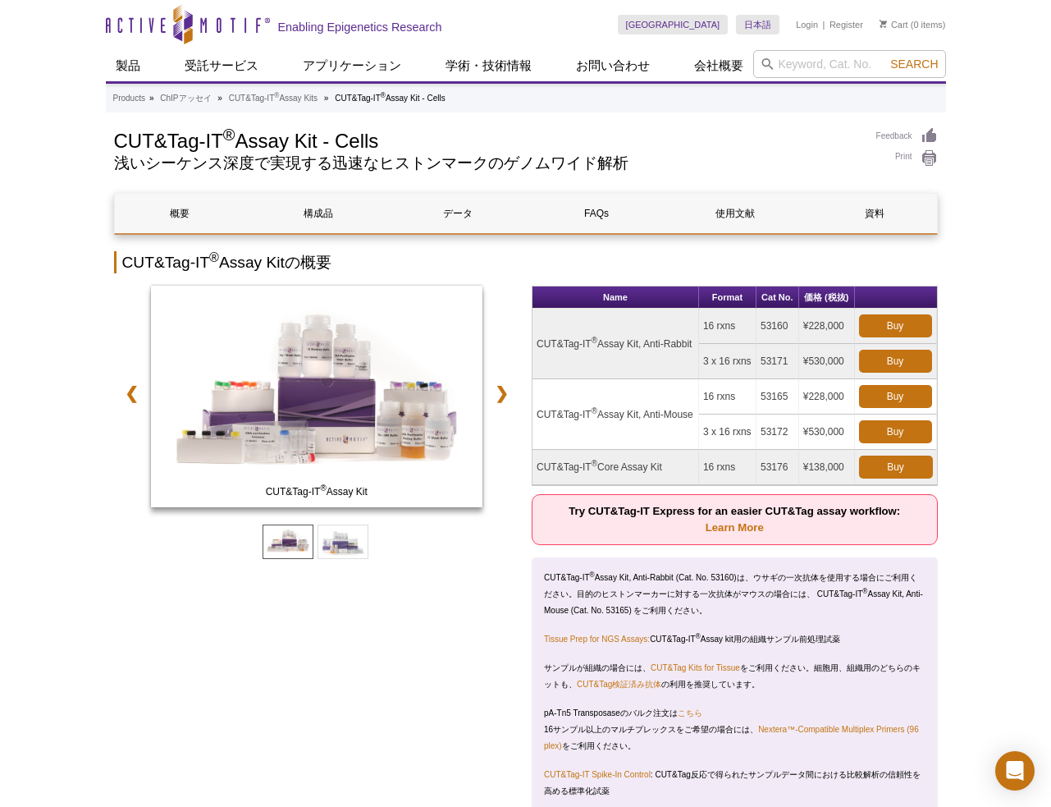
scroll to position [0, 0]
click at [604, 223] on link "FAQs" at bounding box center [596, 213] width 131 height 39
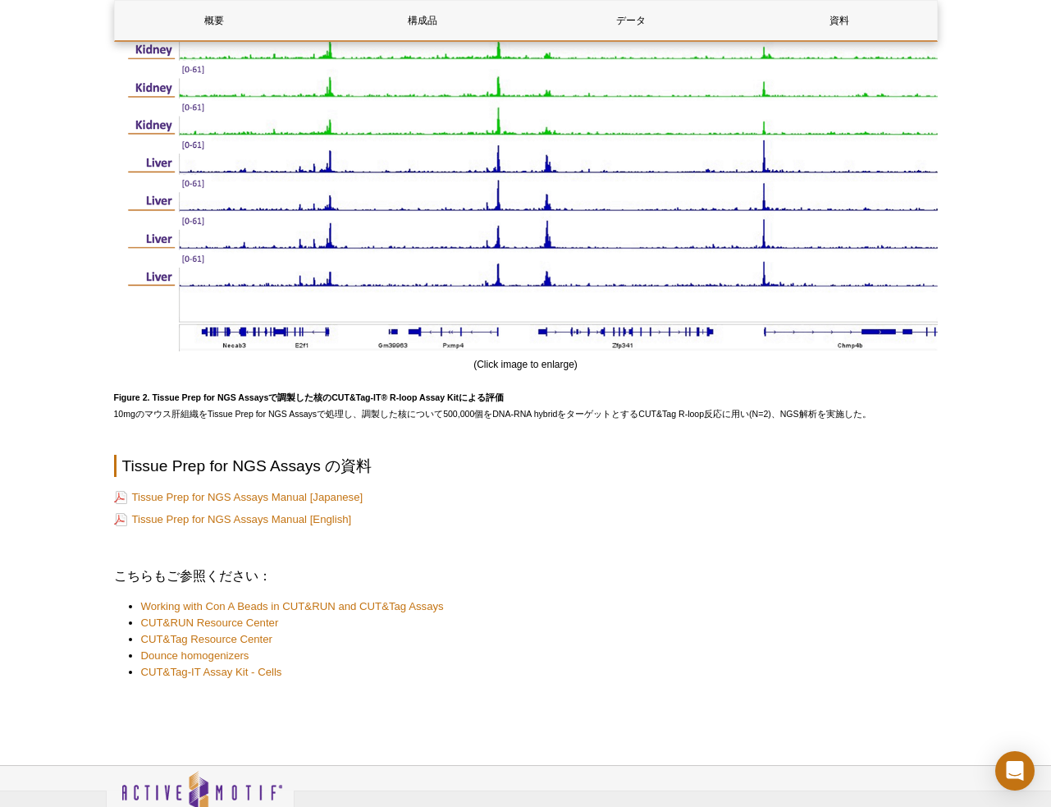
scroll to position [1734, 0]
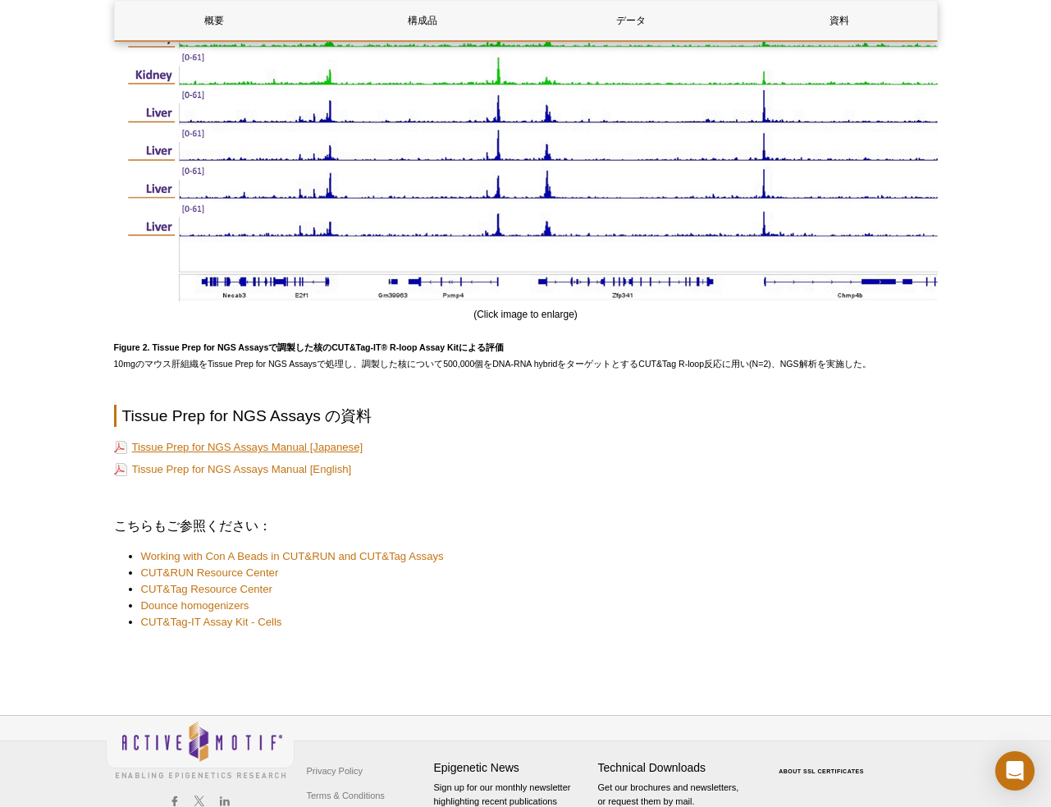
click at [212, 455] on link "Tissue Prep for NGS Assays Manual [Japanese]" at bounding box center [239, 447] width 250 height 16
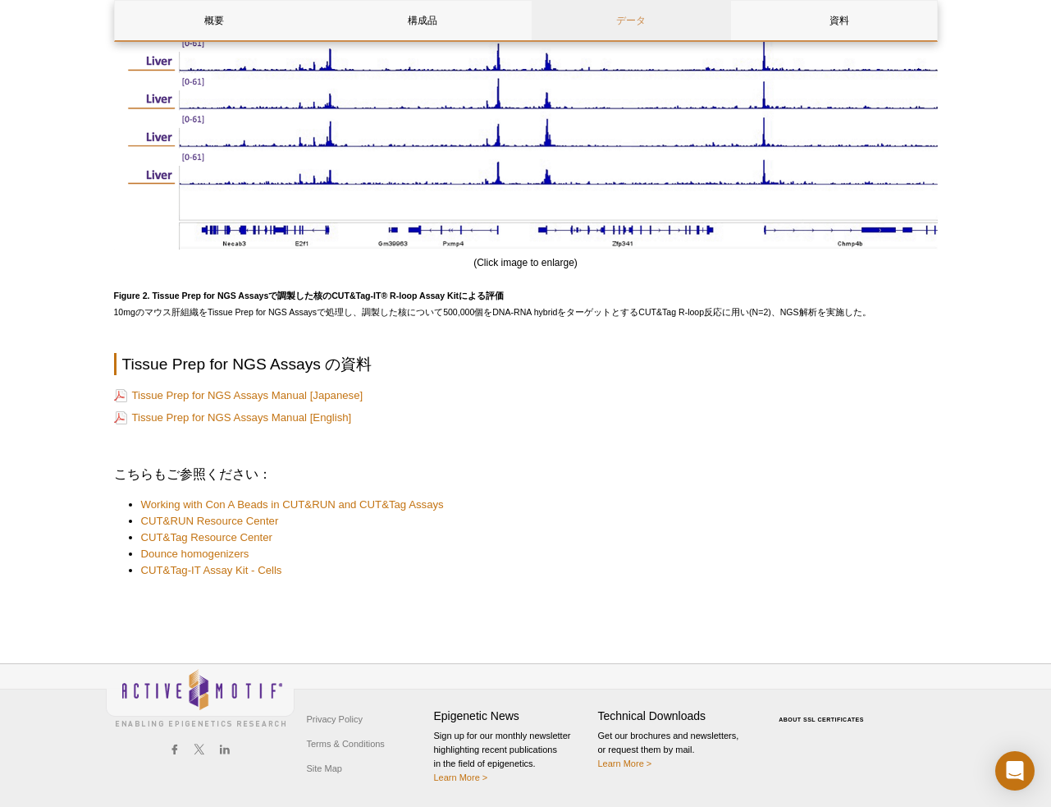
scroll to position [1790, 0]
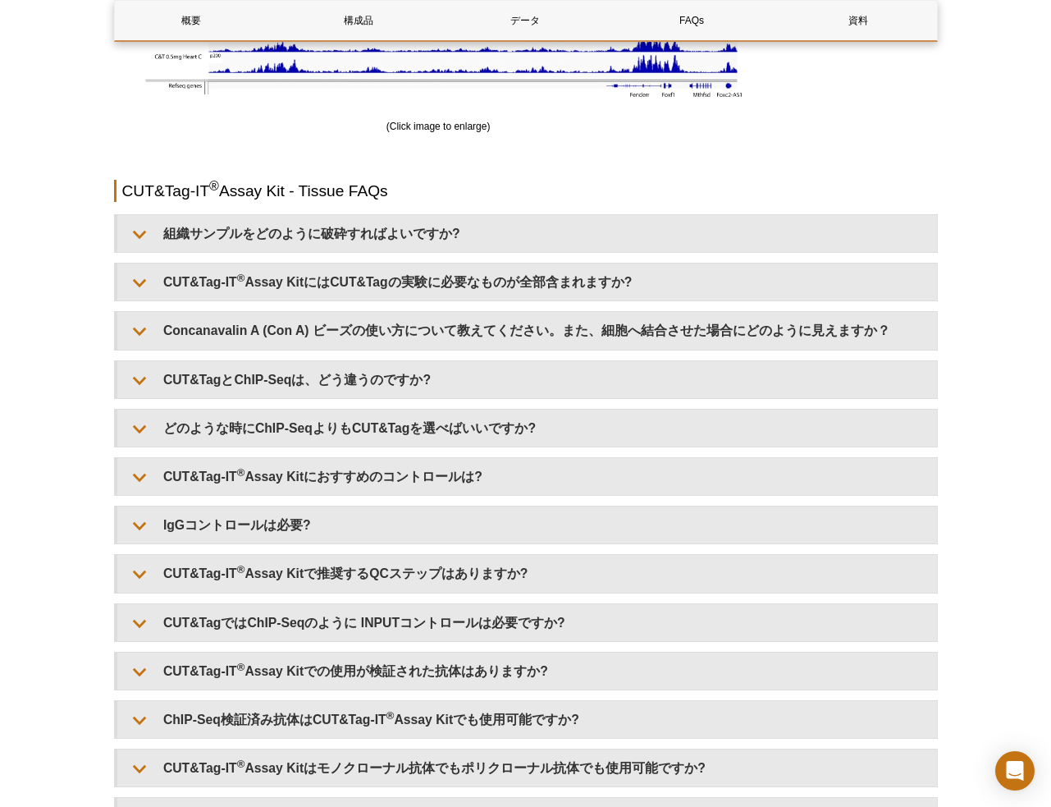
scroll to position [3459, 0]
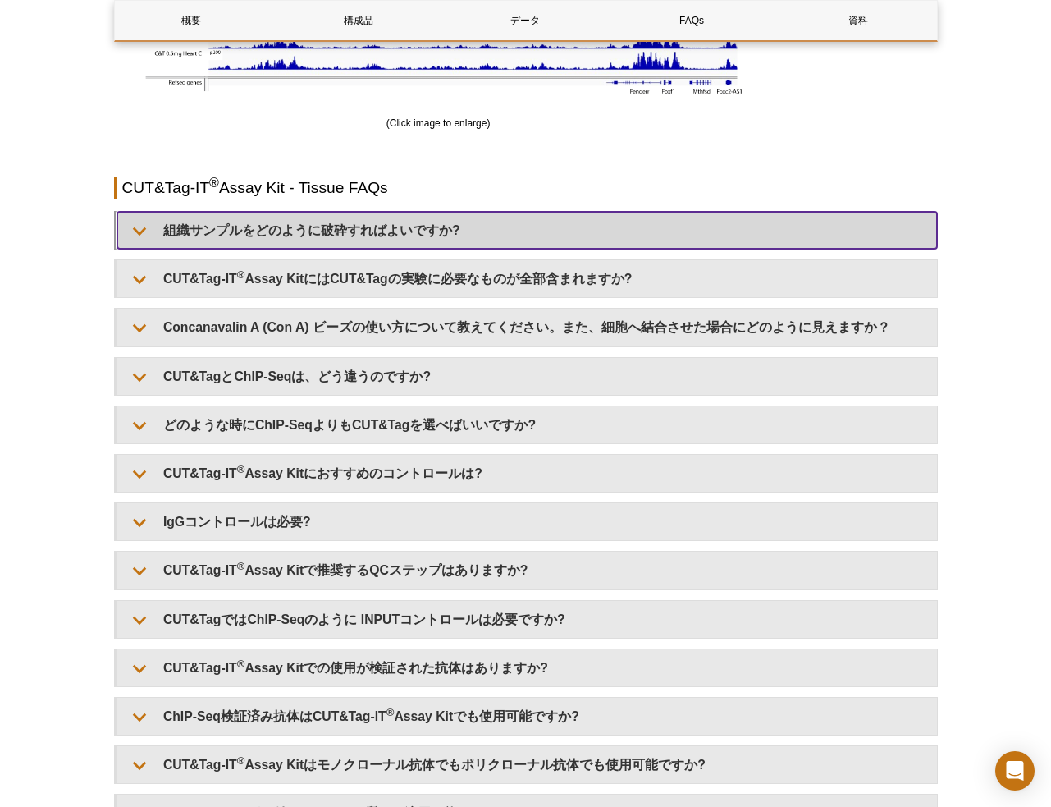
click at [387, 236] on summary "組織サンプルをどのように破砕すればよいですか?" at bounding box center [527, 230] width 820 height 37
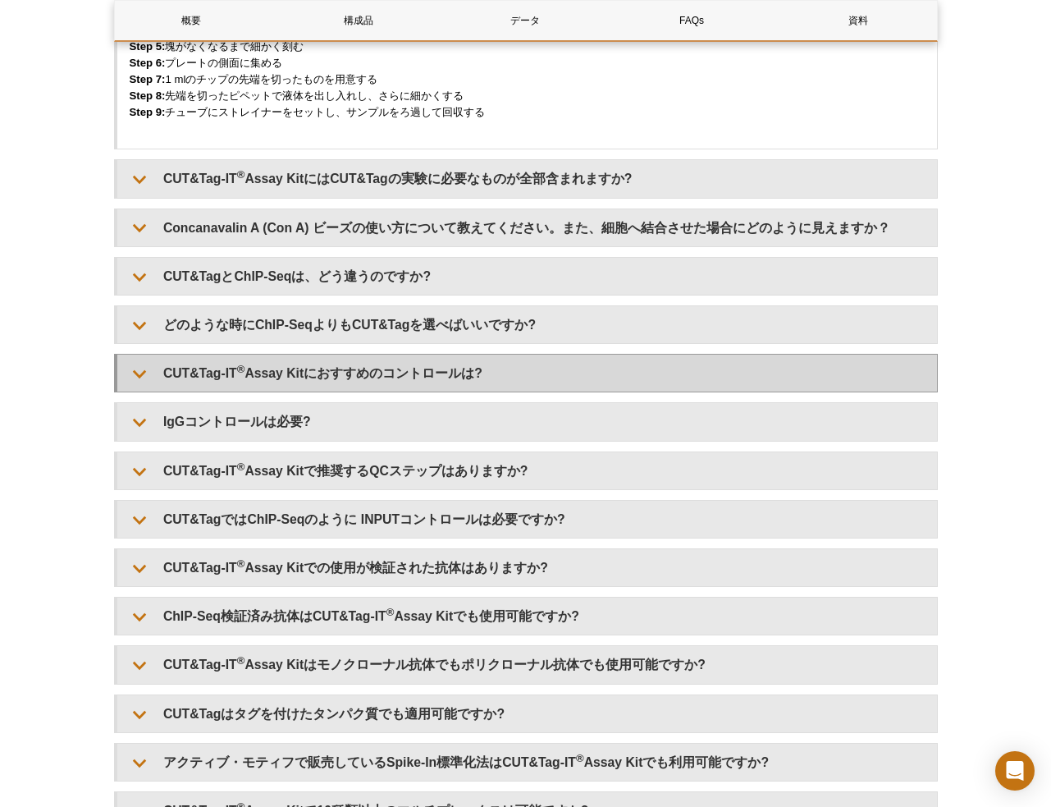
scroll to position [4206, 0]
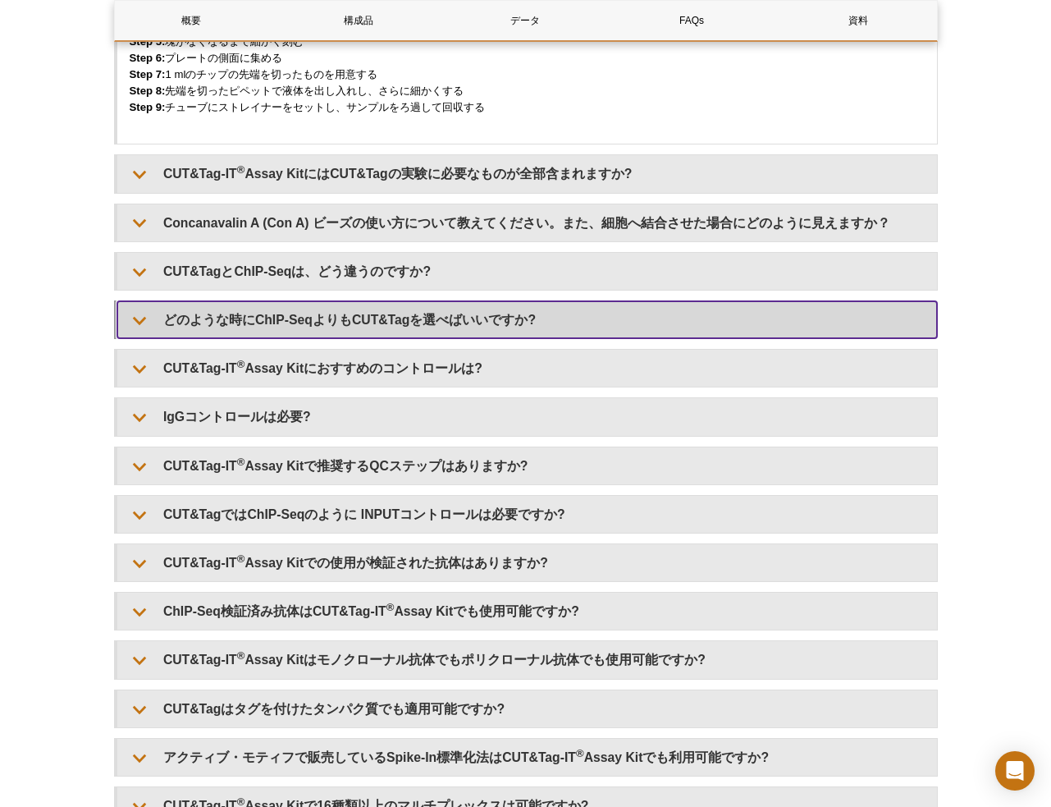
click at [453, 318] on summary "どのような時にChIP-SeqよりもCUT&Tagを選べばいいですか?" at bounding box center [527, 319] width 820 height 37
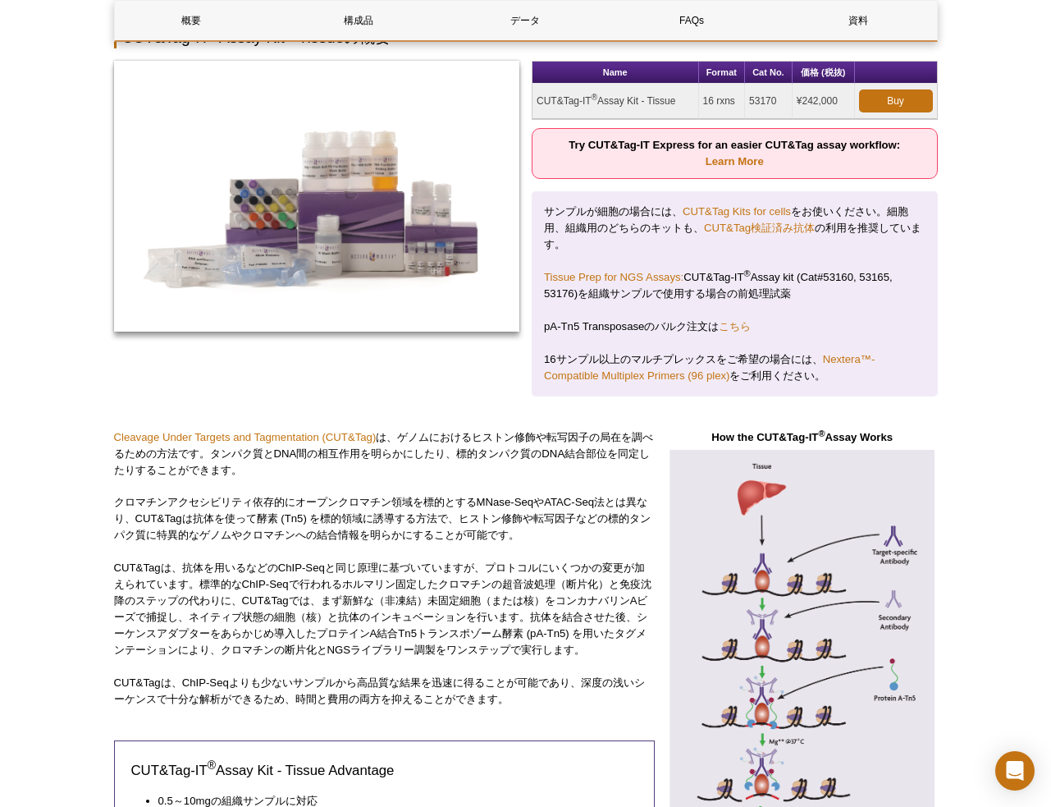
scroll to position [140, 0]
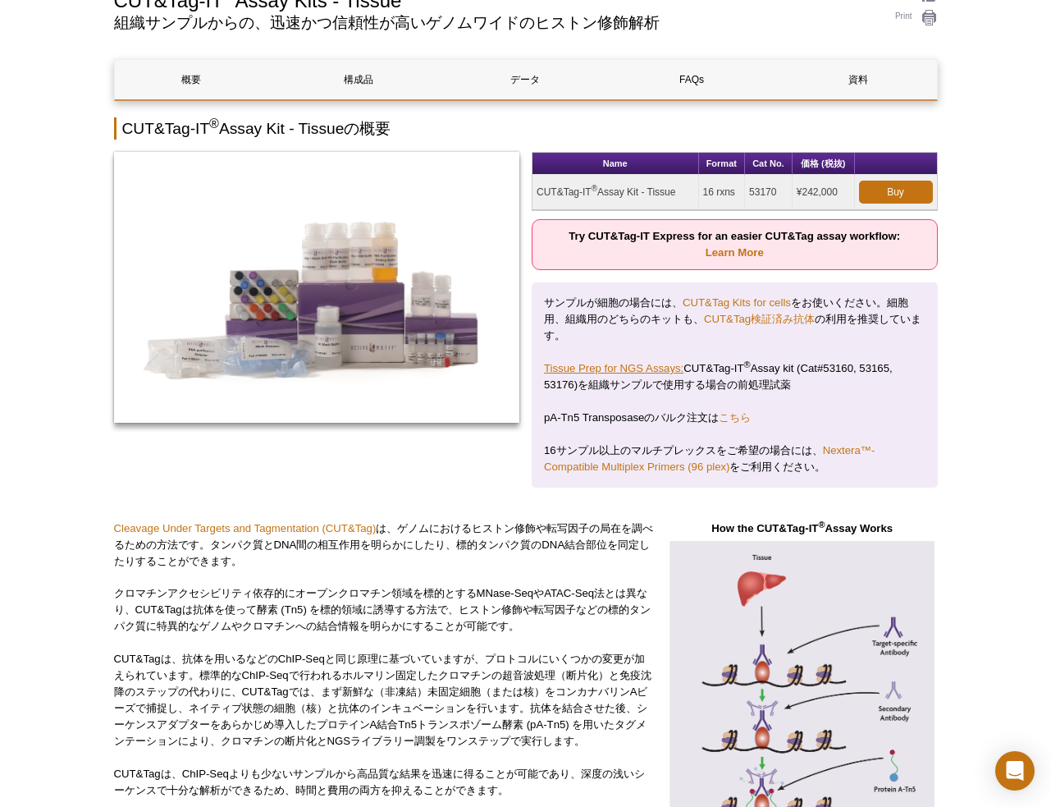
click at [625, 369] on link "Tissue Prep for NGS Assays:" at bounding box center [614, 368] width 140 height 12
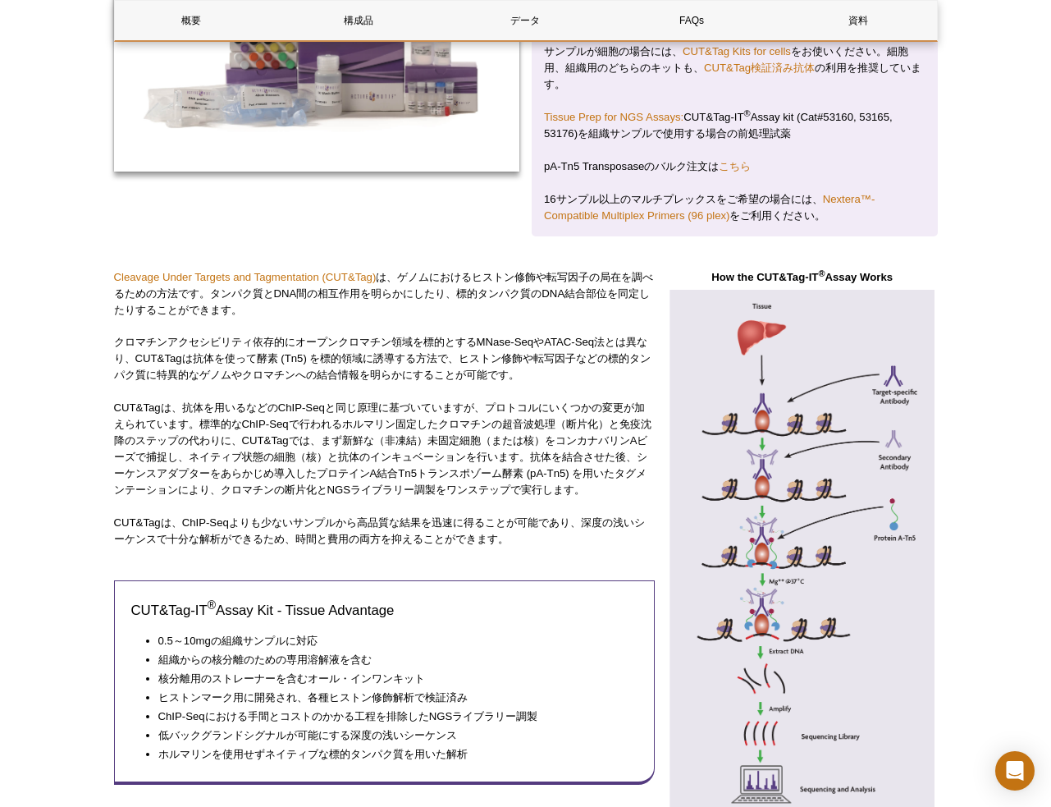
scroll to position [204, 0]
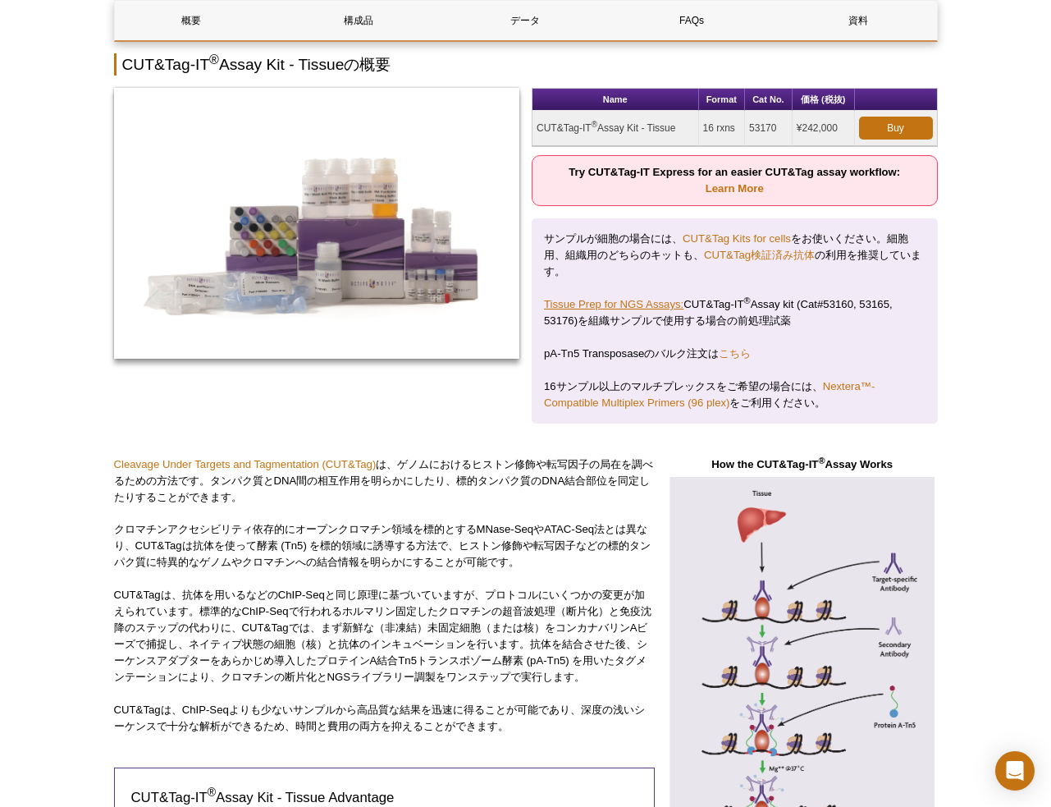
click at [649, 305] on link "Tissue Prep for NGS Assays:" at bounding box center [614, 304] width 140 height 12
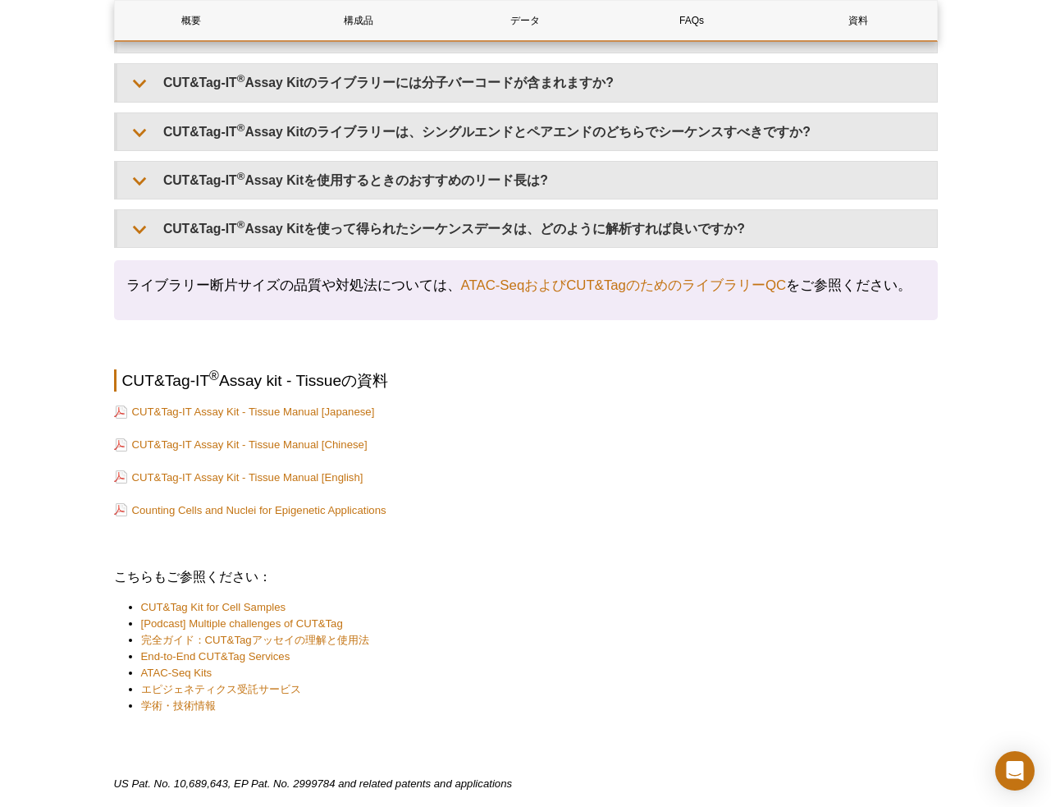
scroll to position [5150, 0]
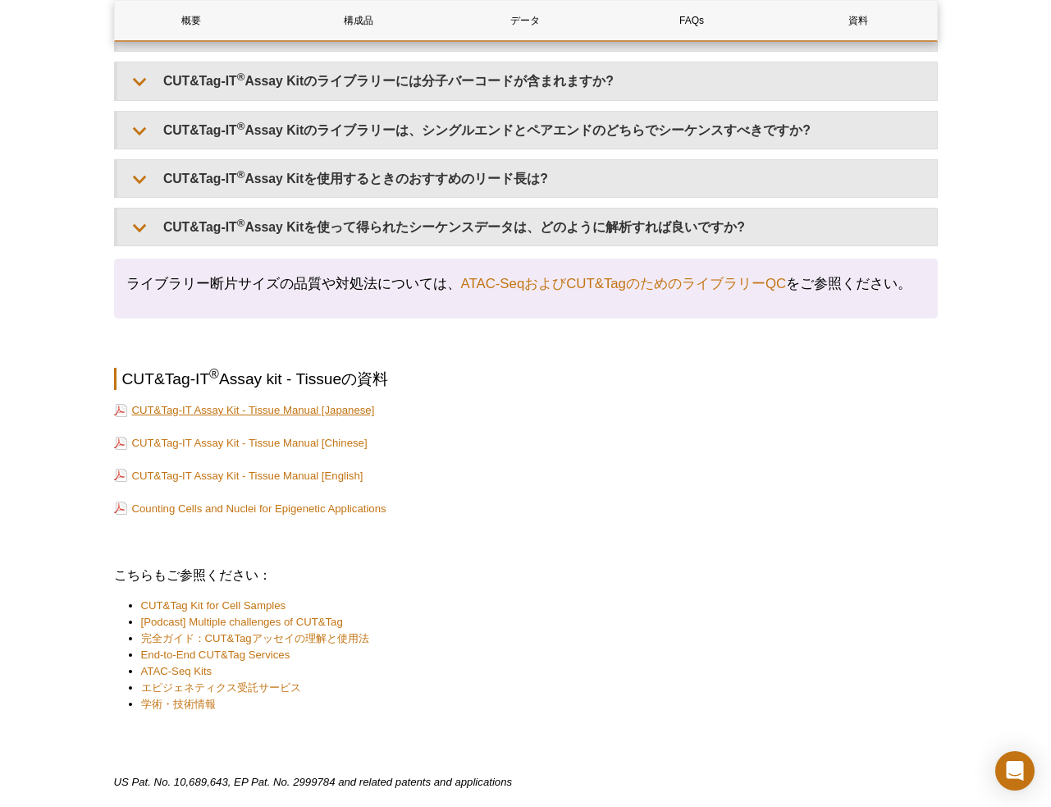
click at [291, 402] on link "CUT&Tag-IT Assay Kit - Tissue Manual [Japanese]" at bounding box center [244, 410] width 261 height 16
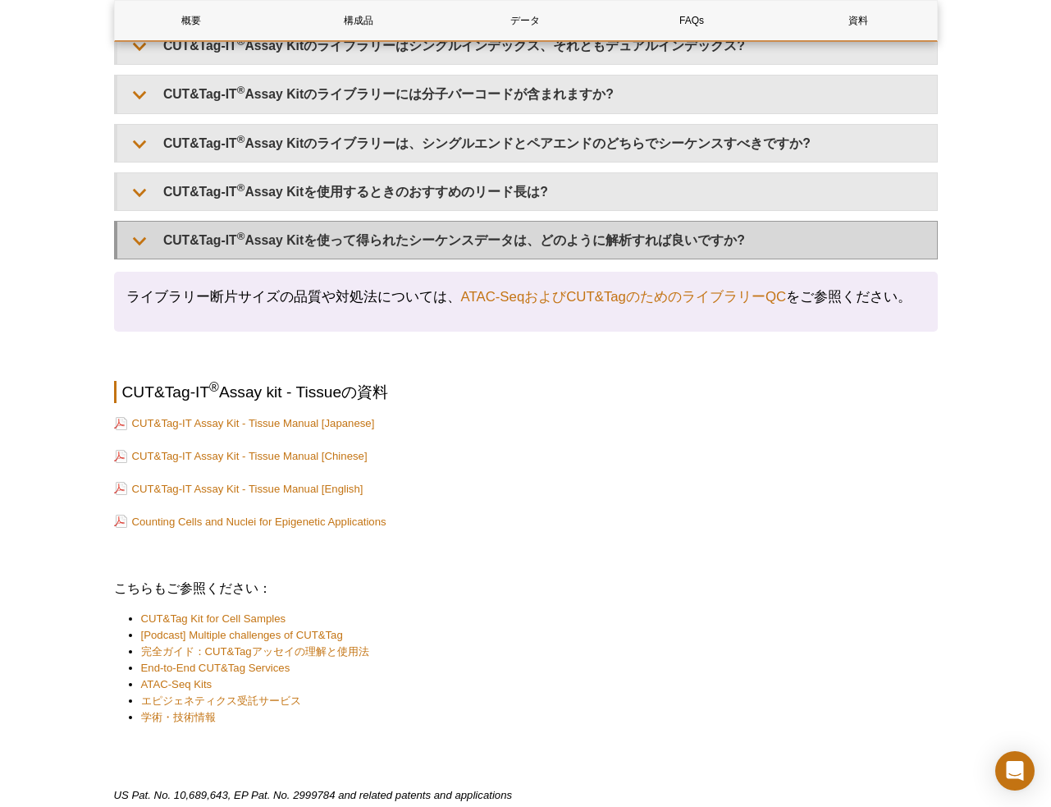
scroll to position [5138, 0]
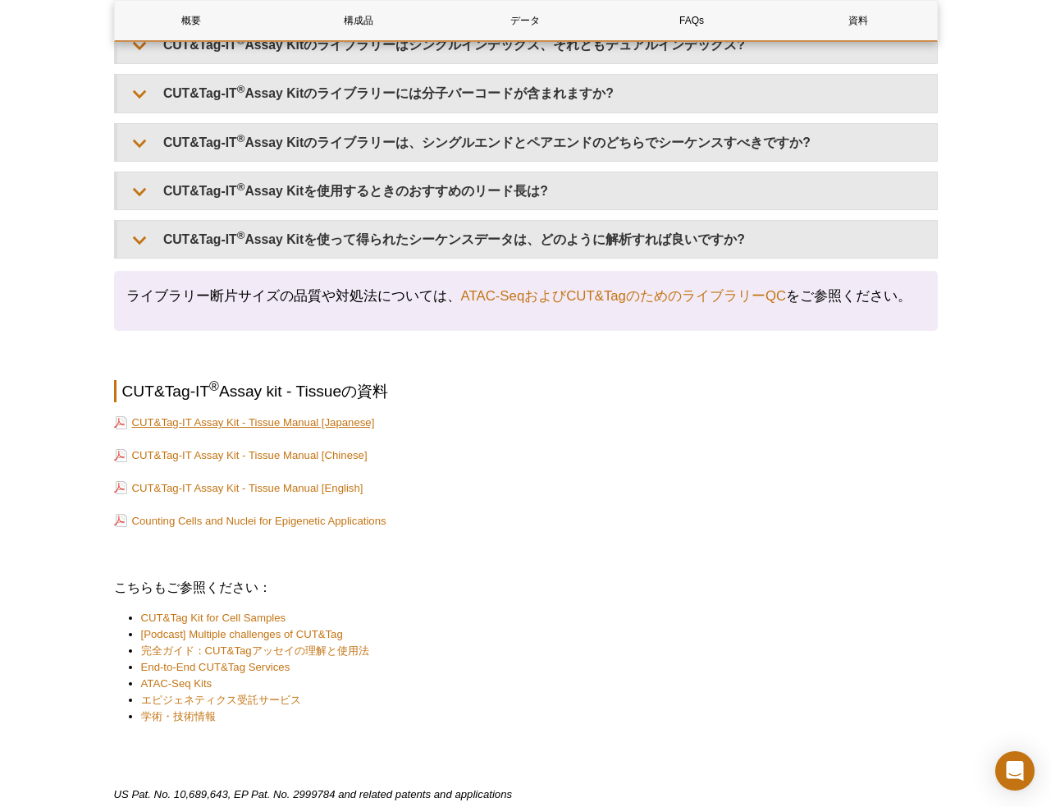
click at [305, 415] on link "CUT&Tag-IT Assay Kit - Tissue Manual [Japanese]" at bounding box center [244, 423] width 261 height 16
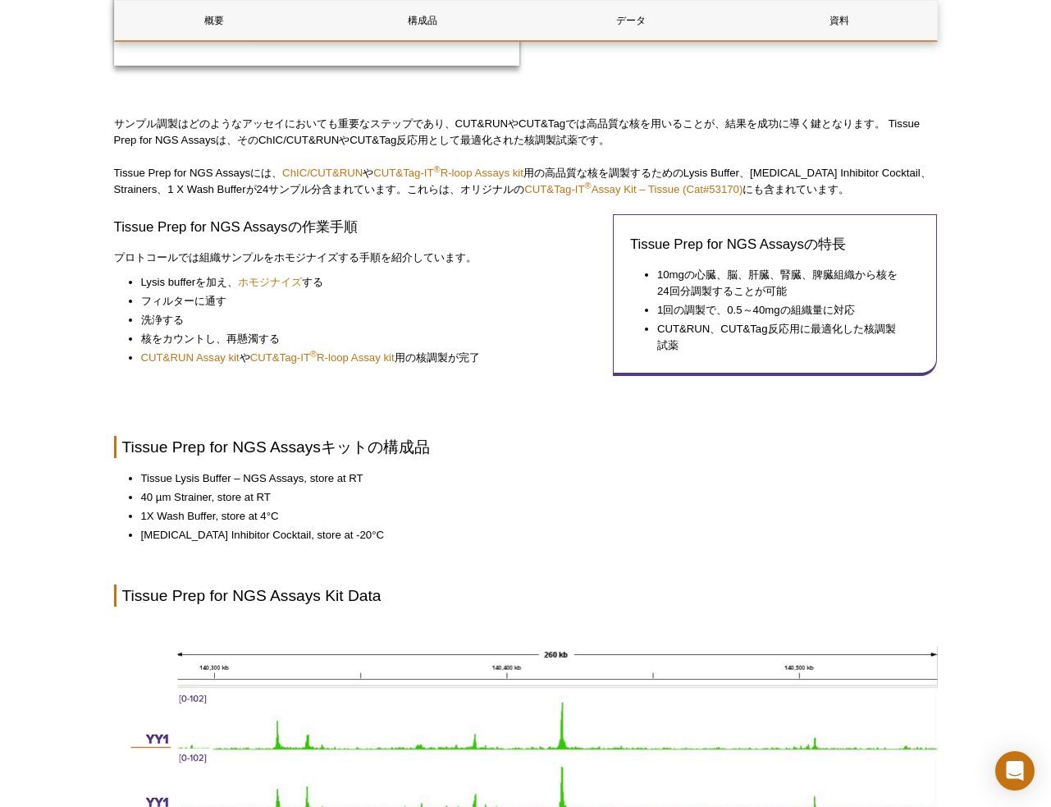
scroll to position [518, 0]
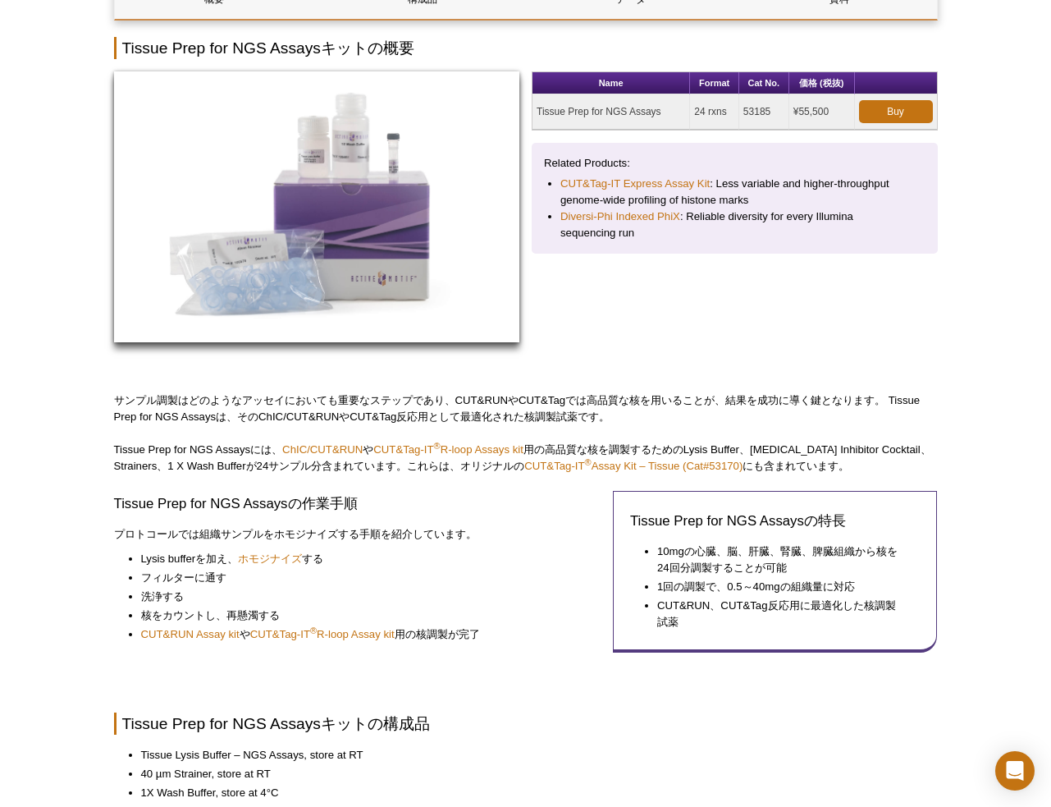
scroll to position [257, 0]
